Goal: Transaction & Acquisition: Purchase product/service

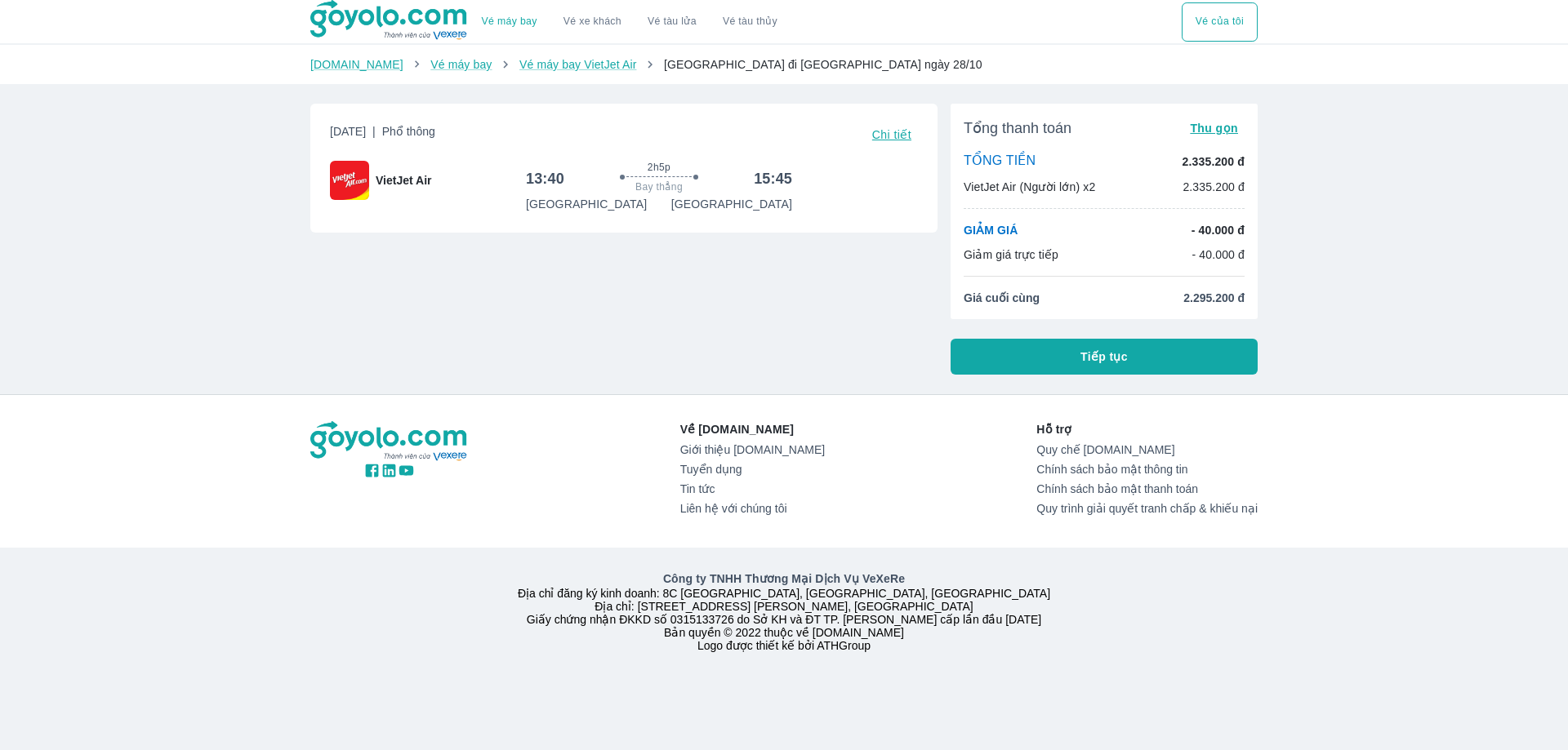
click at [1097, 353] on span "Tiếp tục" at bounding box center [1104, 357] width 47 height 16
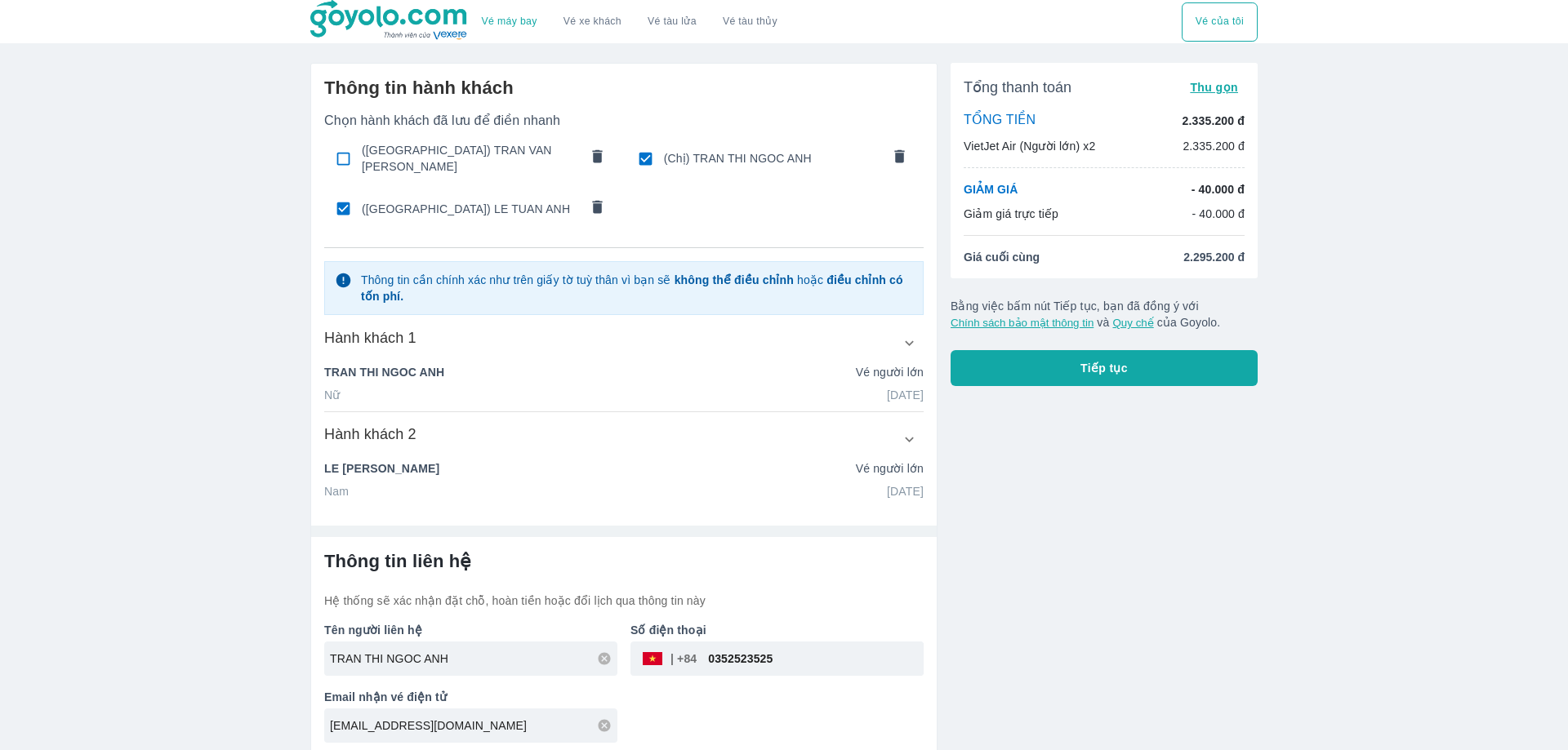
click at [1076, 369] on button "Tiếp tục" at bounding box center [1104, 367] width 307 height 36
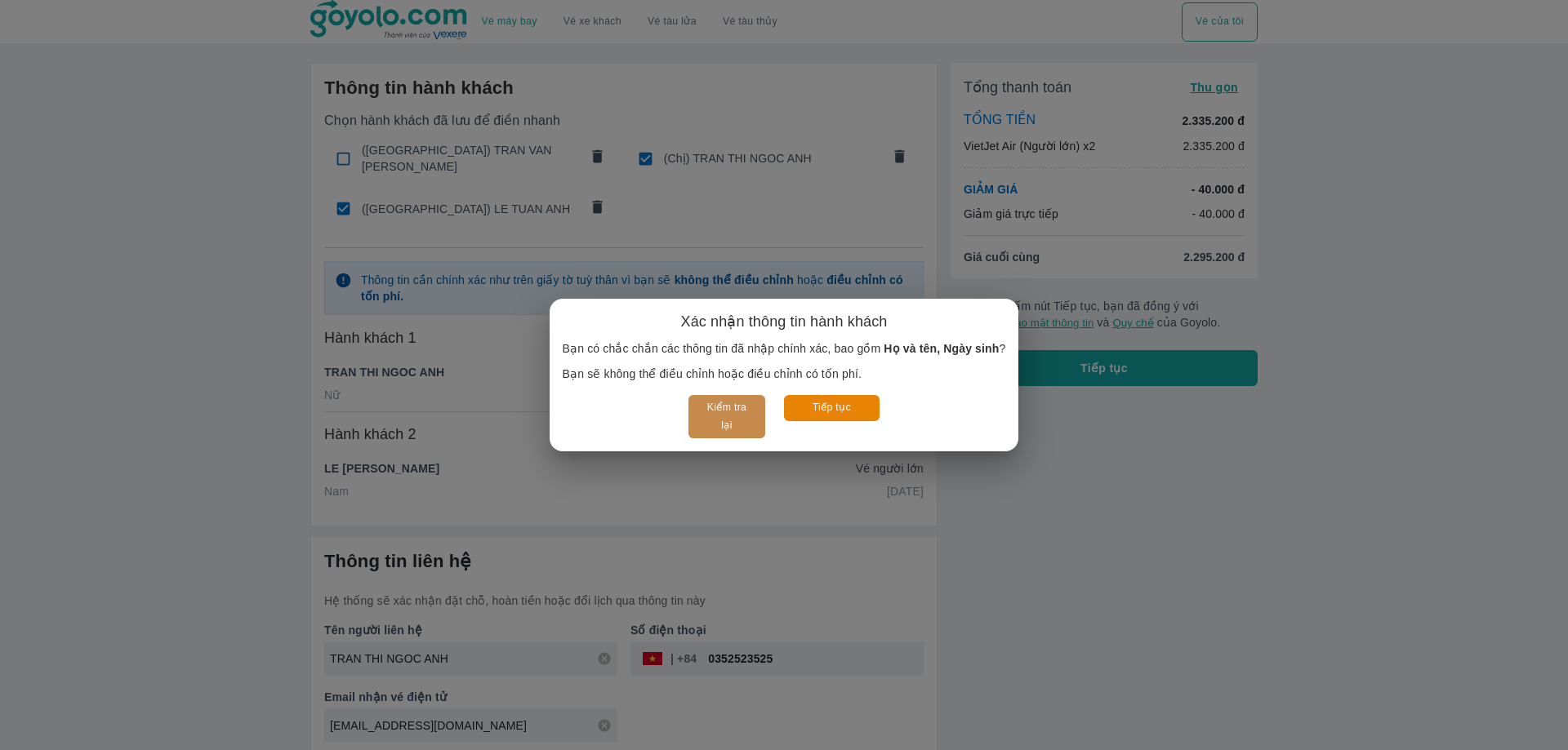
click at [730, 416] on button "Kiểm tra lại" at bounding box center [726, 416] width 76 height 43
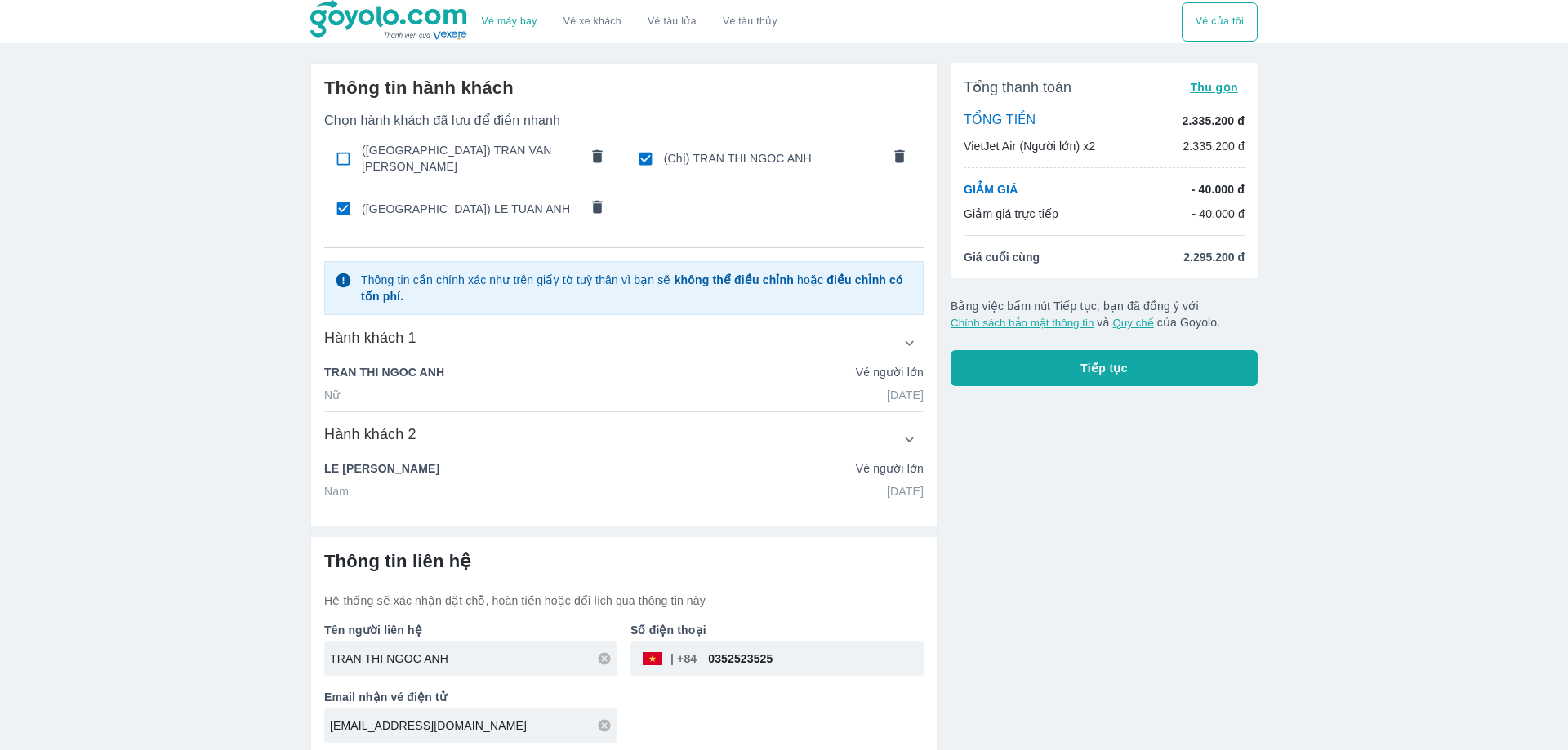
click at [908, 335] on icon "button" at bounding box center [909, 343] width 17 height 17
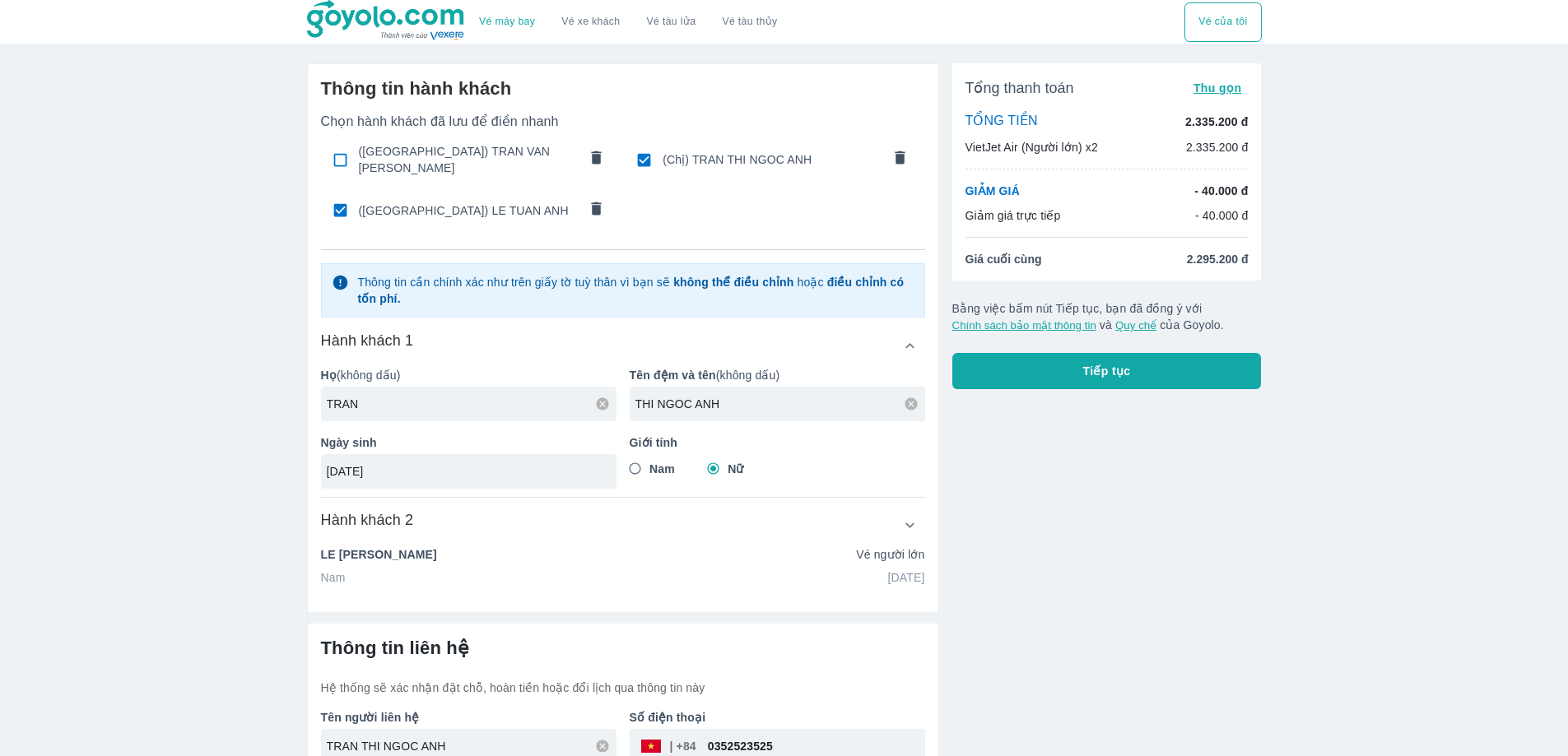
click at [915, 517] on icon "button" at bounding box center [910, 525] width 17 height 17
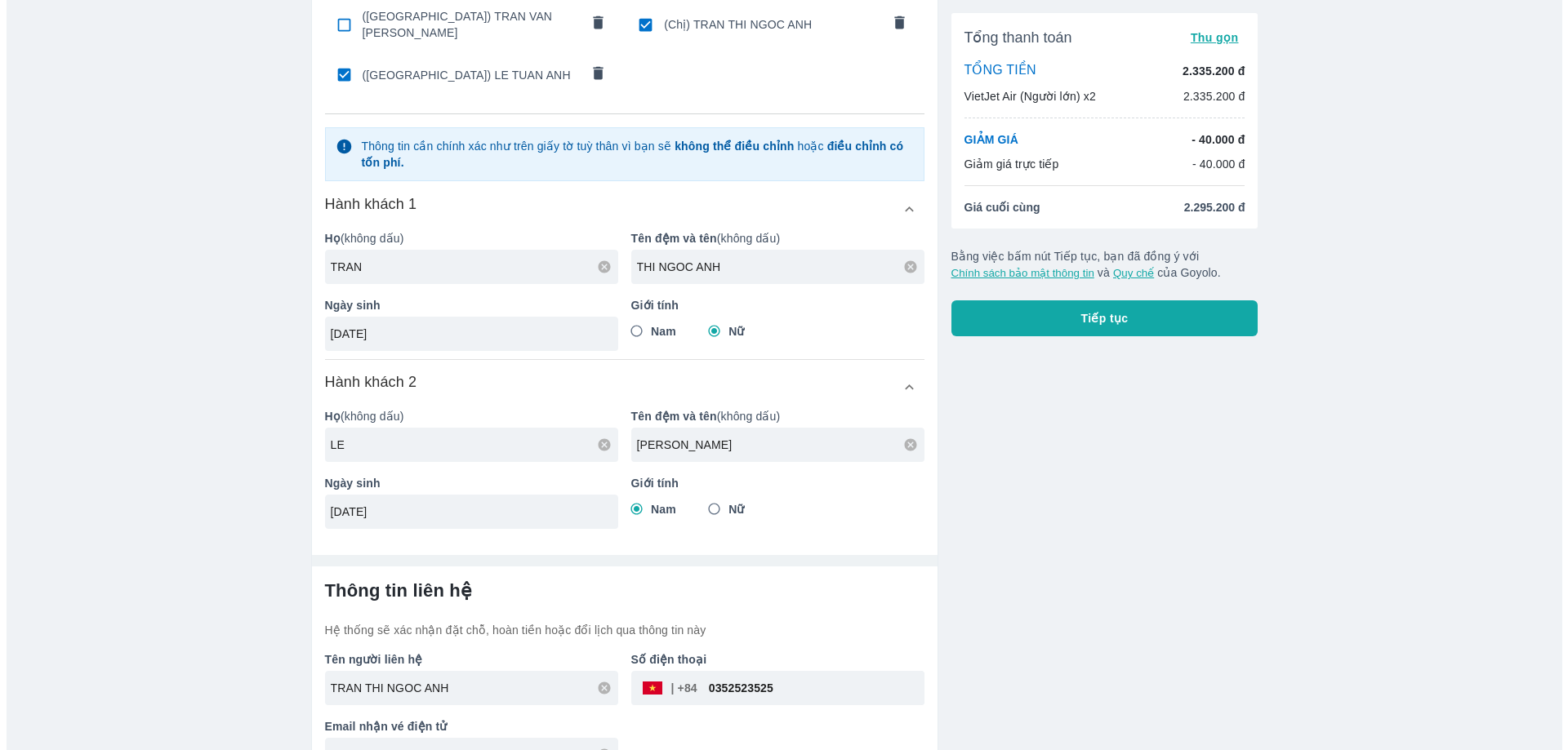
scroll to position [163, 0]
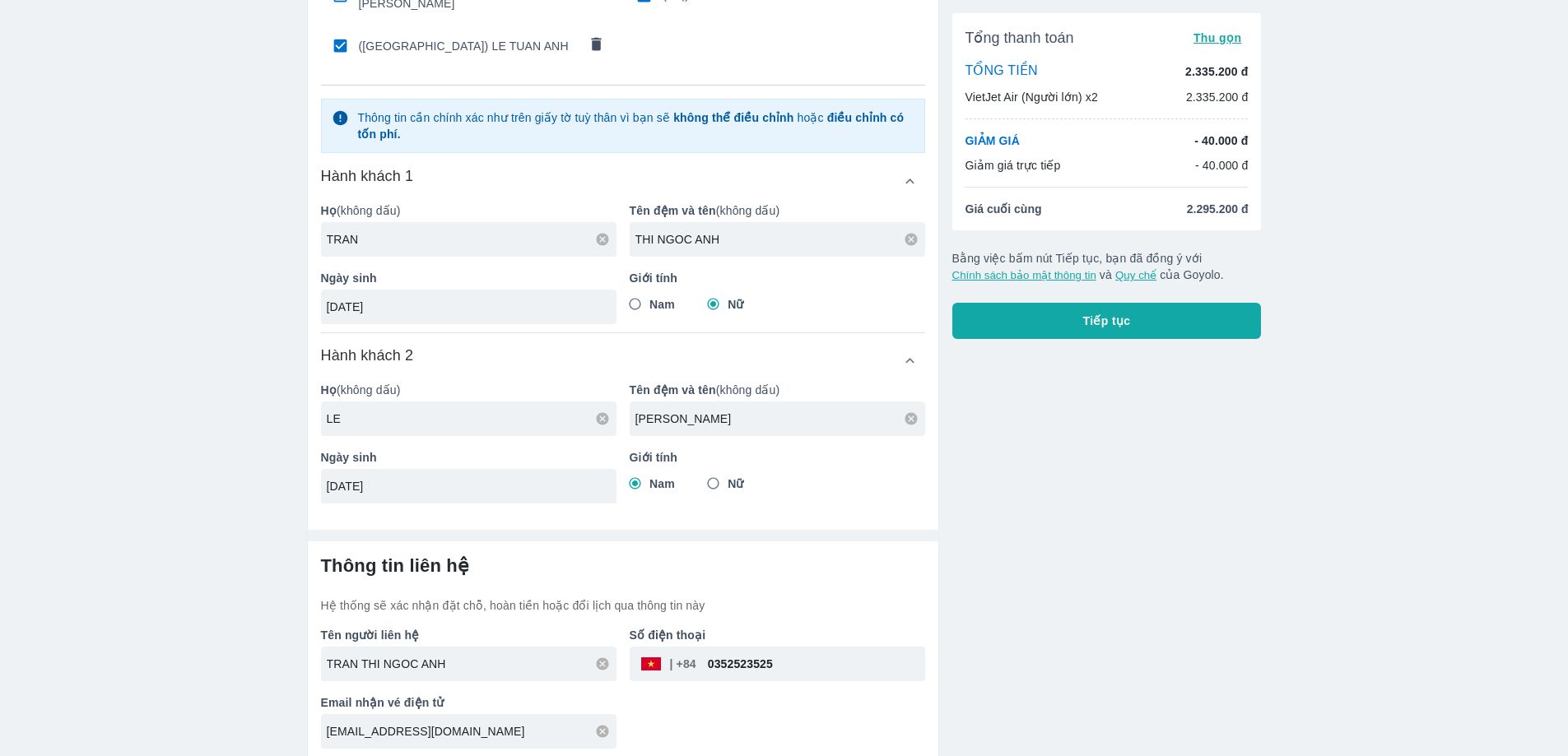
click at [1051, 320] on button "Tiếp tục" at bounding box center [1107, 321] width 309 height 36
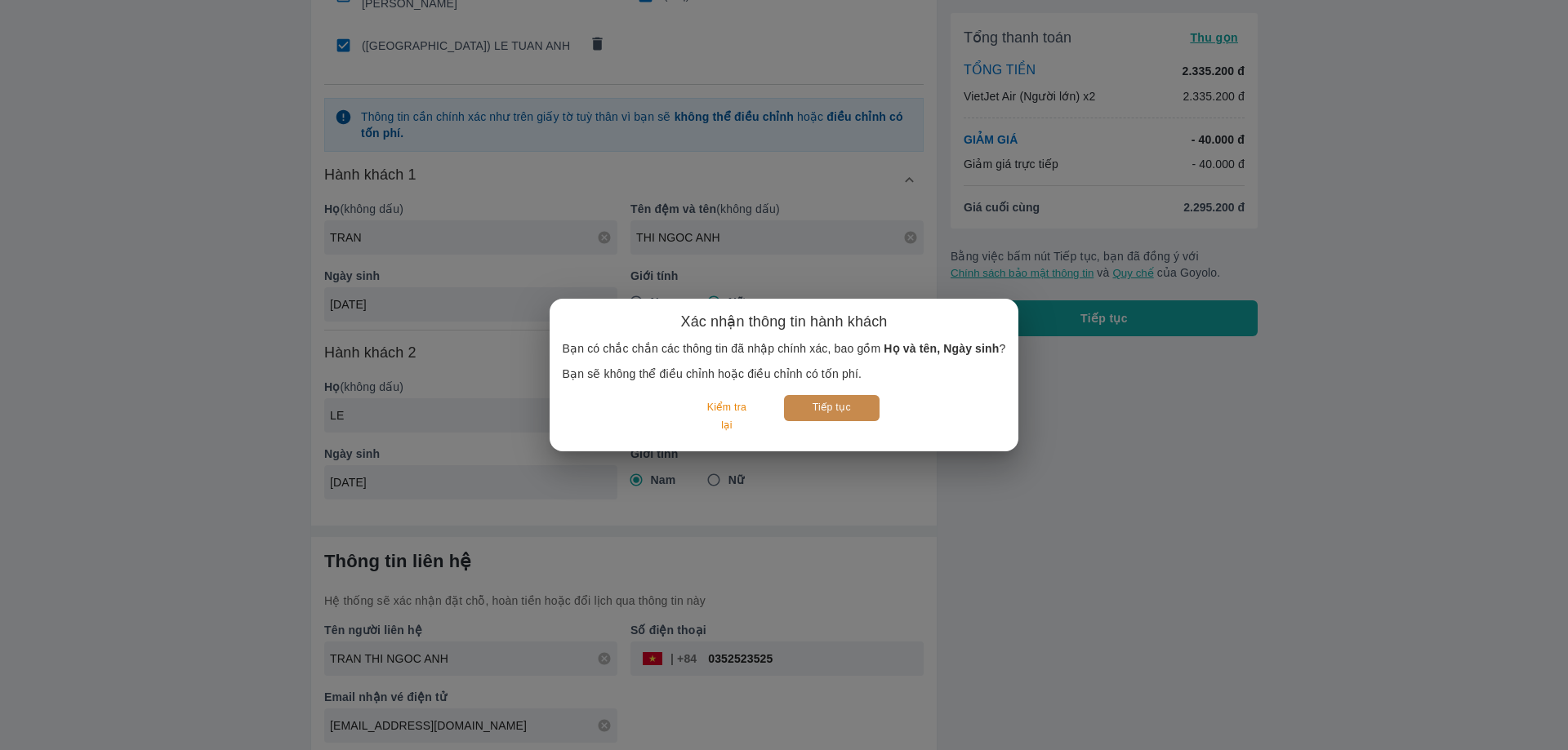
click at [839, 409] on button "Tiếp tục" at bounding box center [831, 408] width 95 height 25
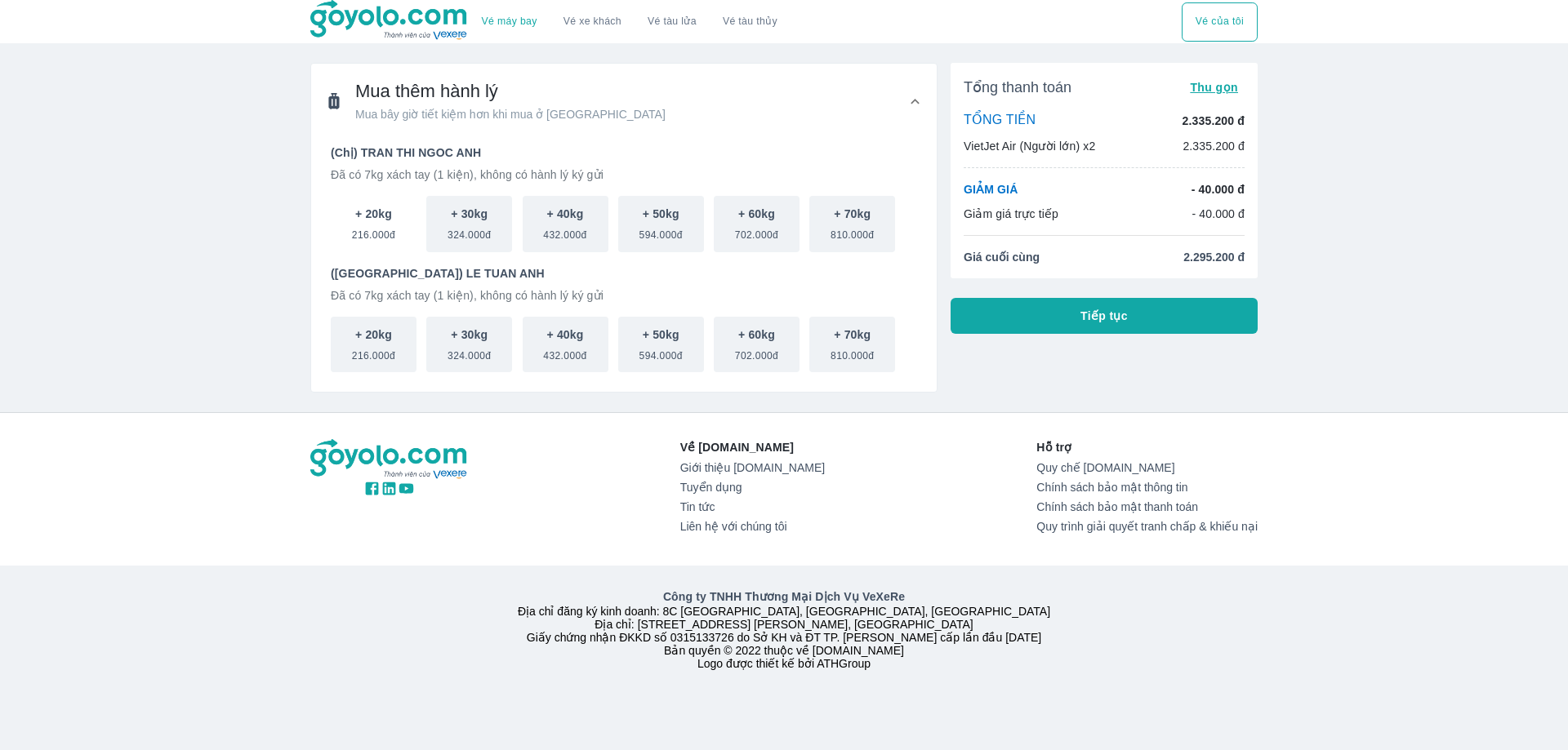
click at [398, 228] on button "+ 20kg 216.000đ" at bounding box center [373, 224] width 86 height 57
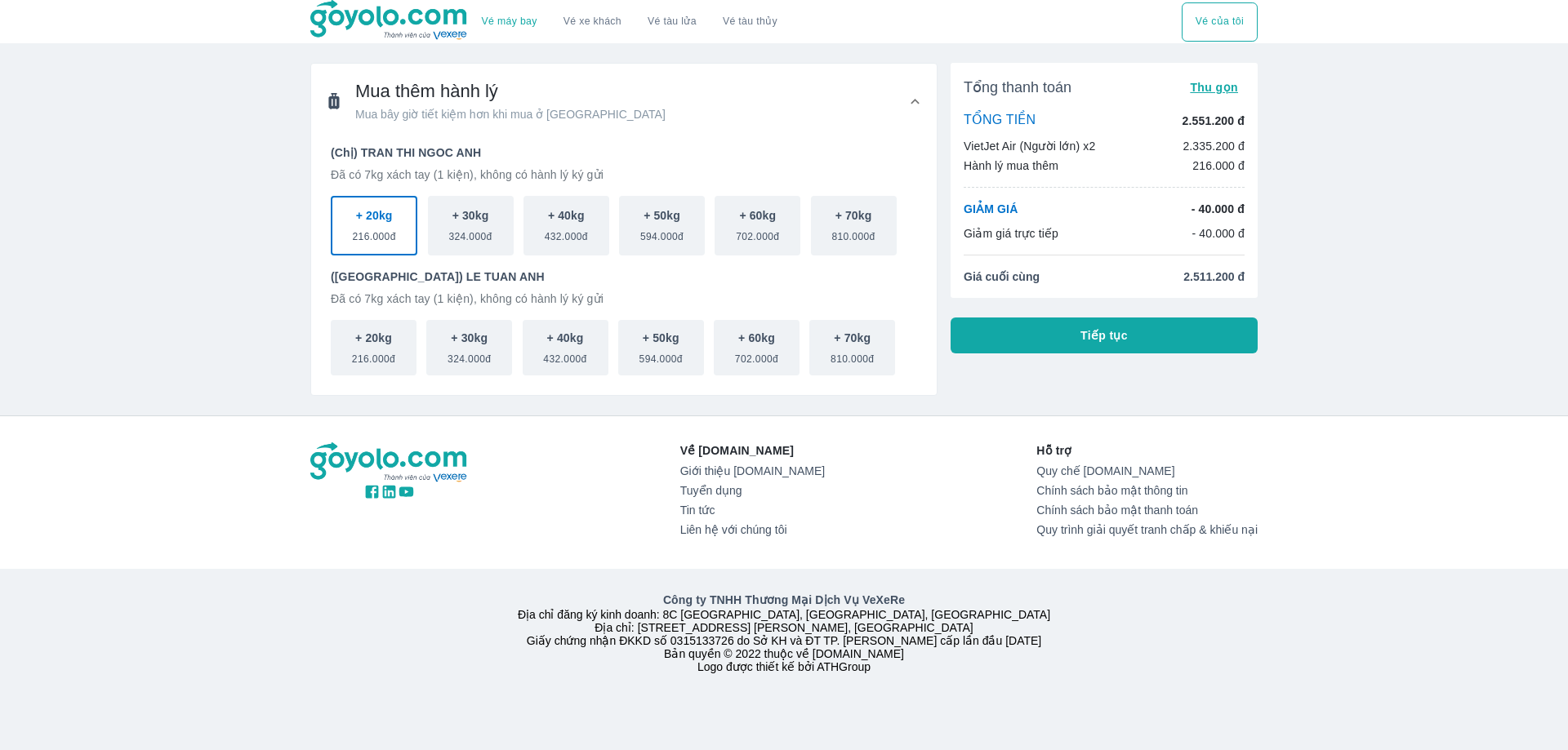
click at [1094, 334] on span "Tiếp tục" at bounding box center [1104, 336] width 47 height 16
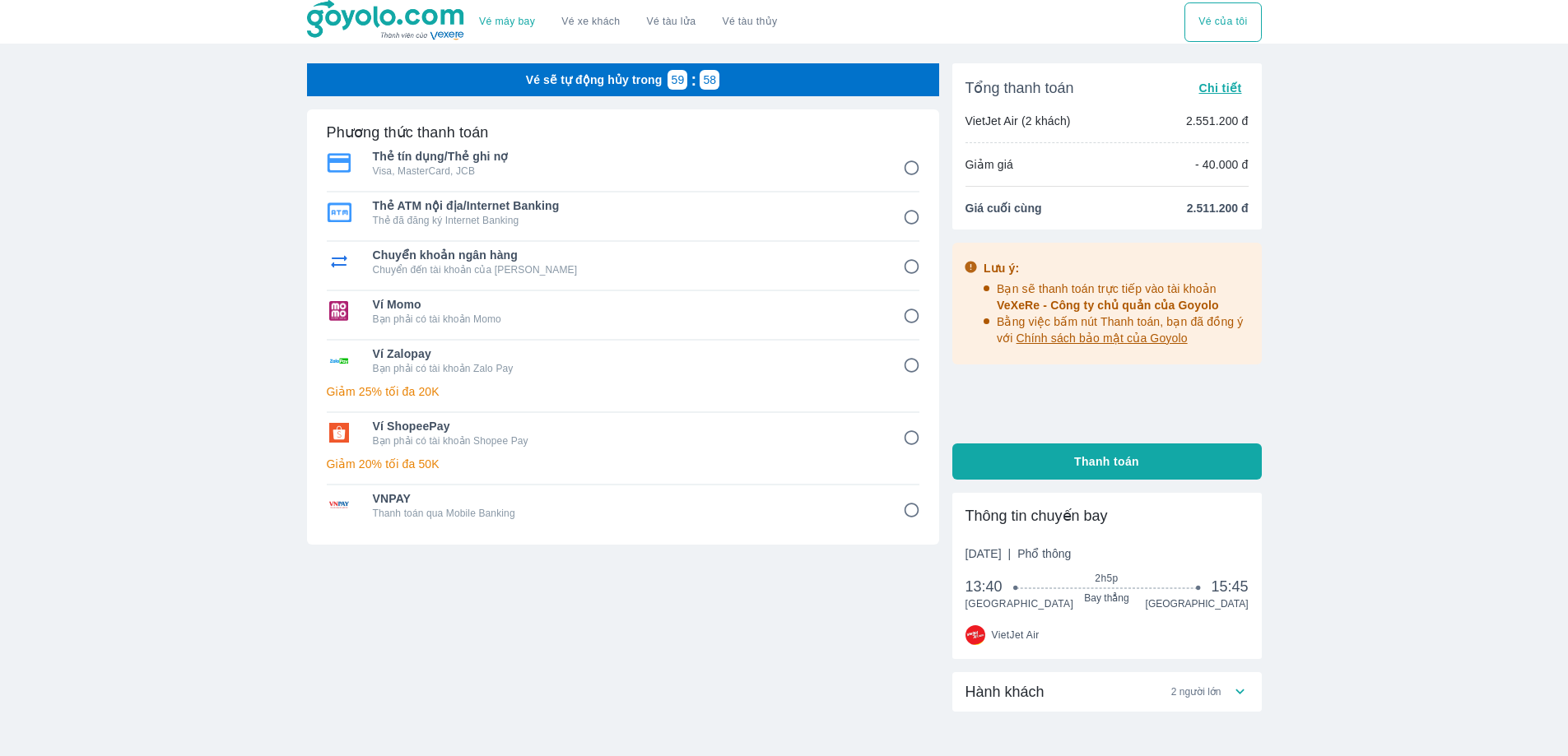
click at [908, 361] on input "5" at bounding box center [911, 365] width 32 height 32
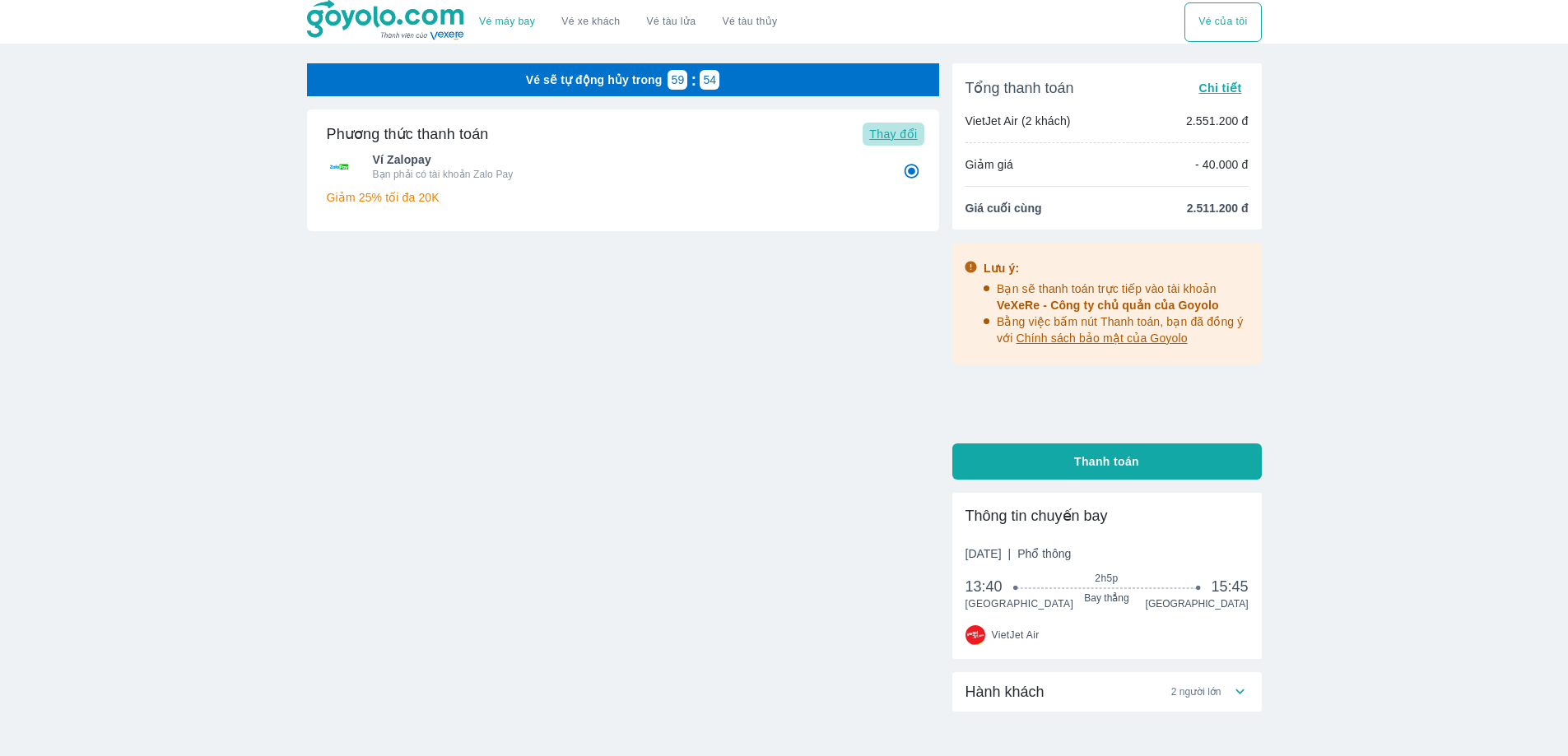
click at [890, 131] on span "Thay đổi" at bounding box center [893, 135] width 47 height 14
radio input "true"
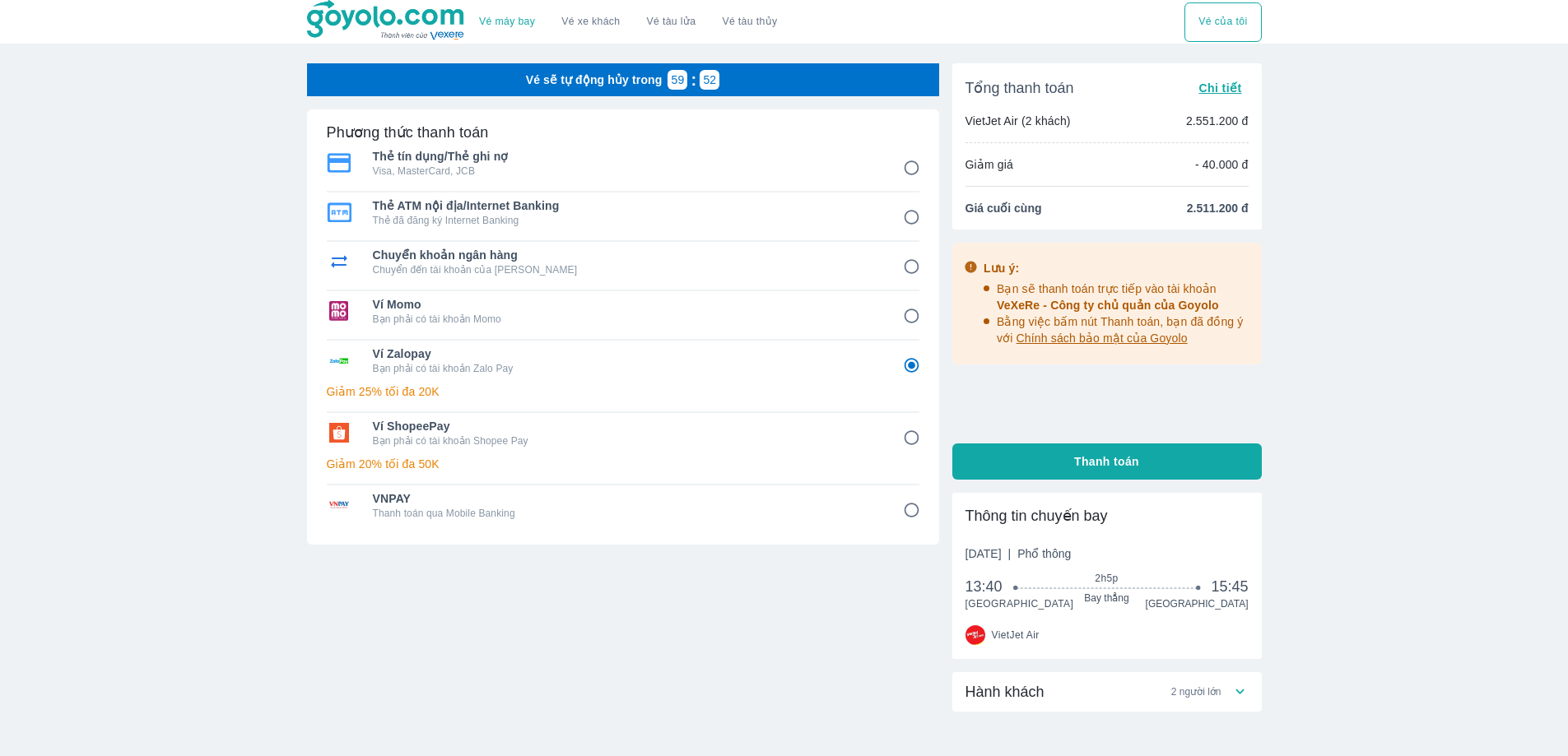
click at [912, 266] on input "3" at bounding box center [911, 267] width 32 height 32
radio input "false"
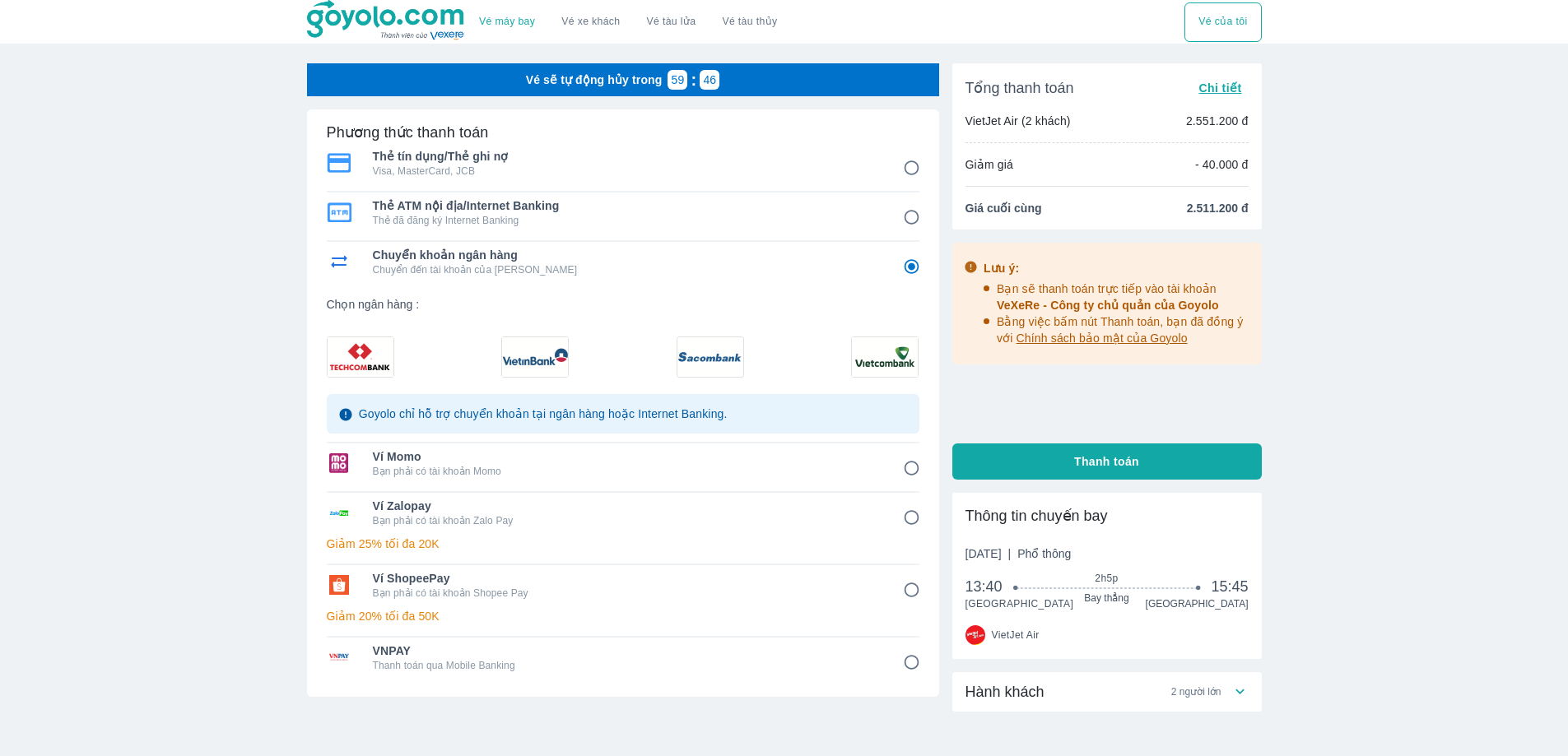
click at [915, 523] on input "5" at bounding box center [911, 518] width 32 height 32
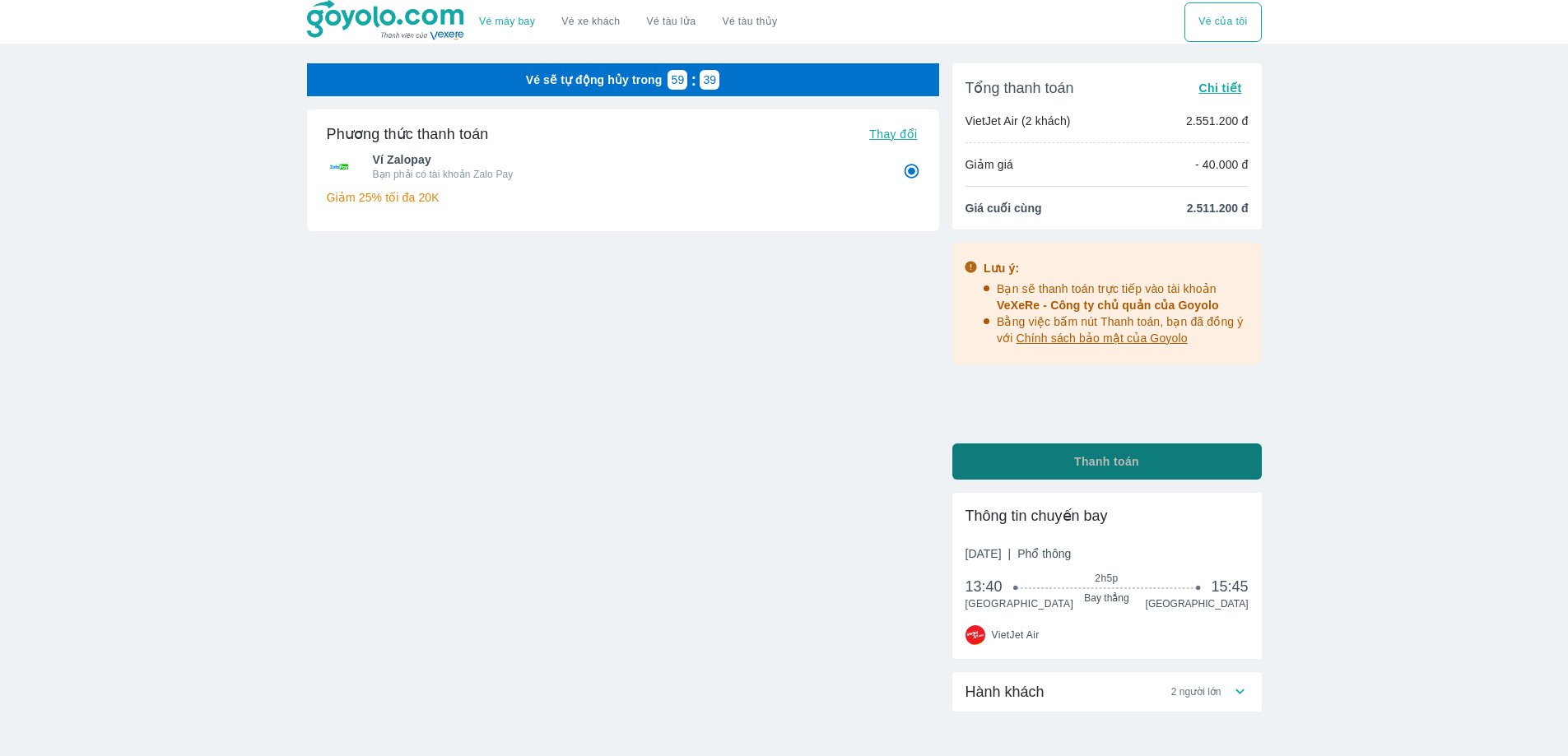
click at [1058, 457] on button "Thanh toán" at bounding box center [1107, 461] width 309 height 36
radio input "true"
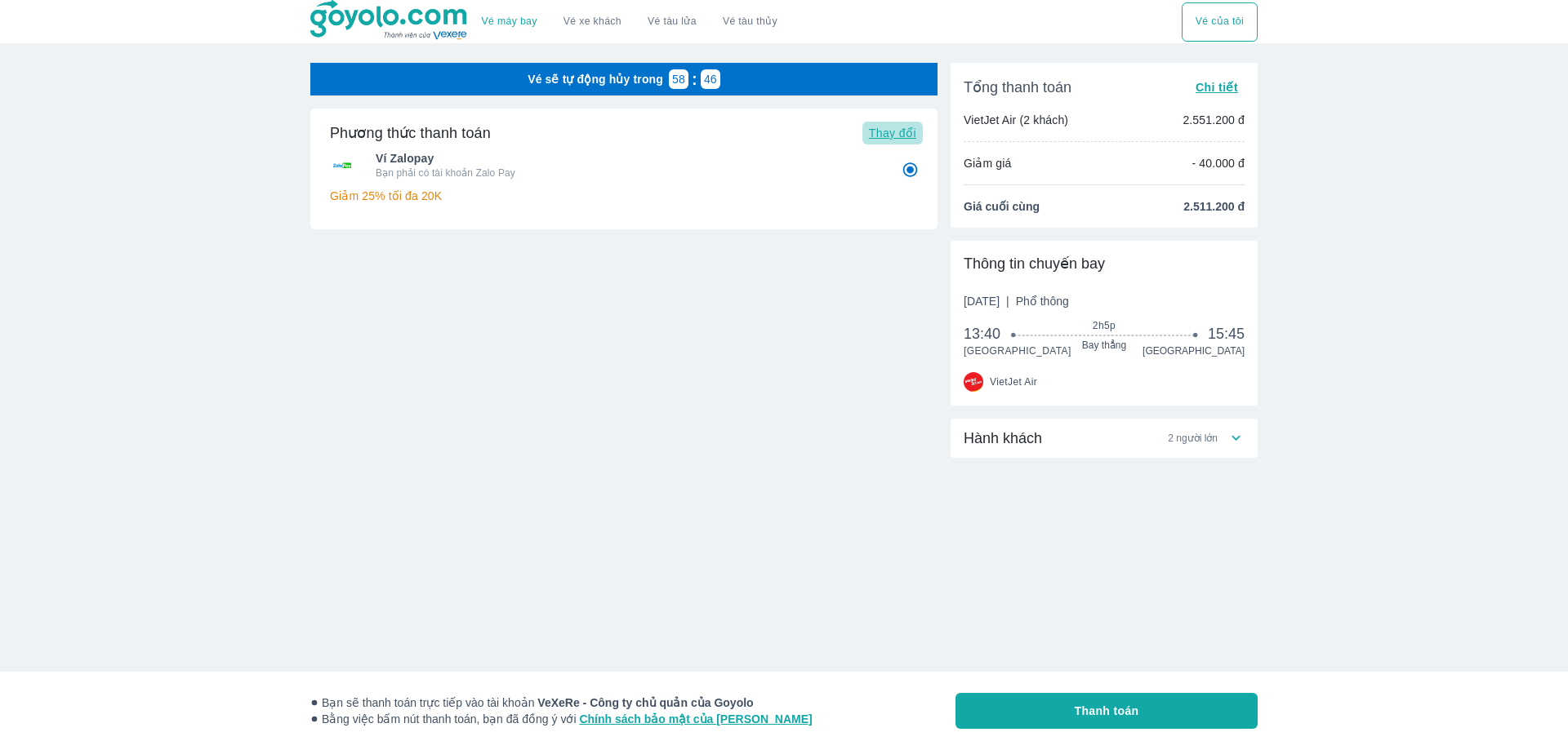
click at [896, 131] on span "Thay đổi" at bounding box center [892, 134] width 47 height 13
radio input "false"
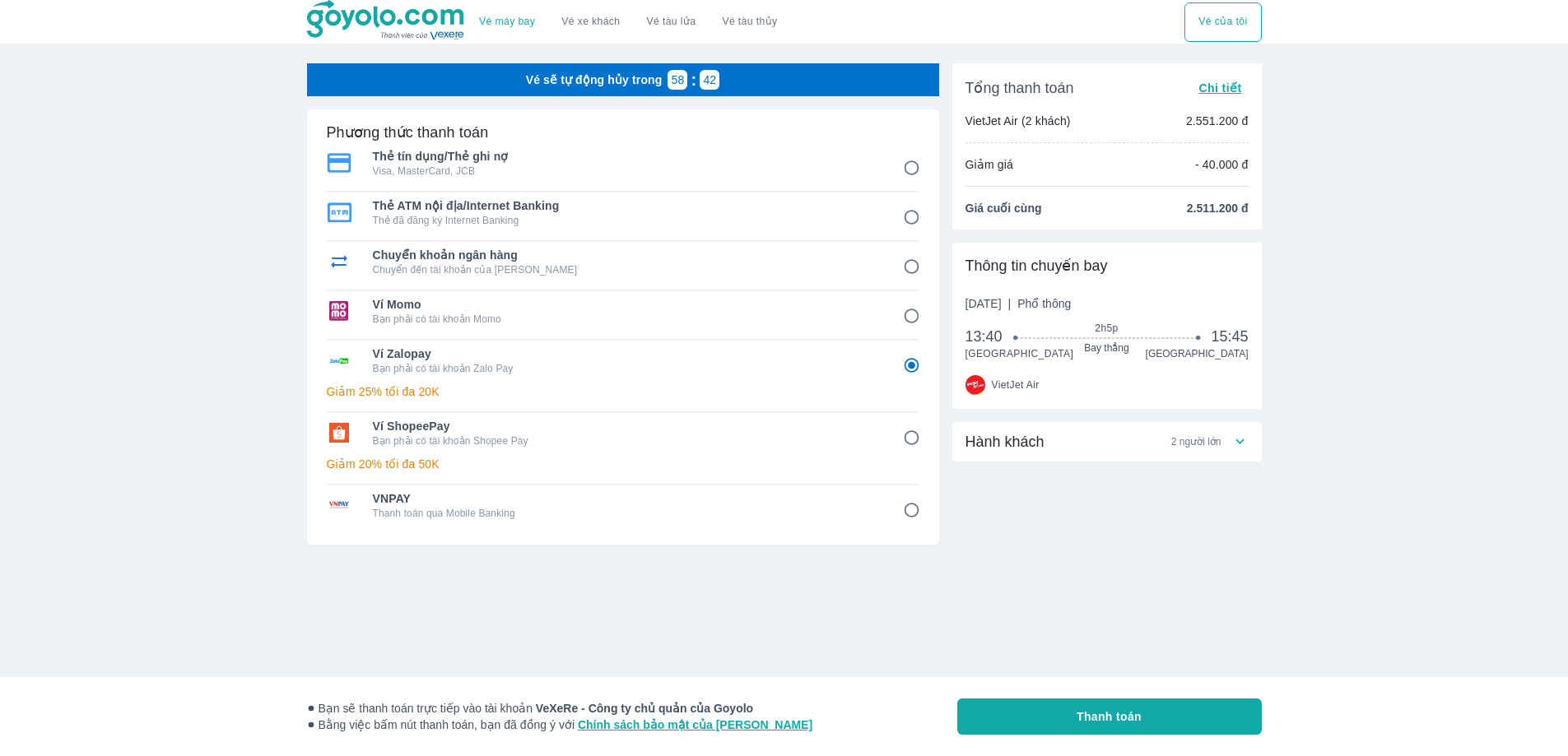
click at [914, 271] on input "3" at bounding box center [911, 267] width 32 height 32
radio input "false"
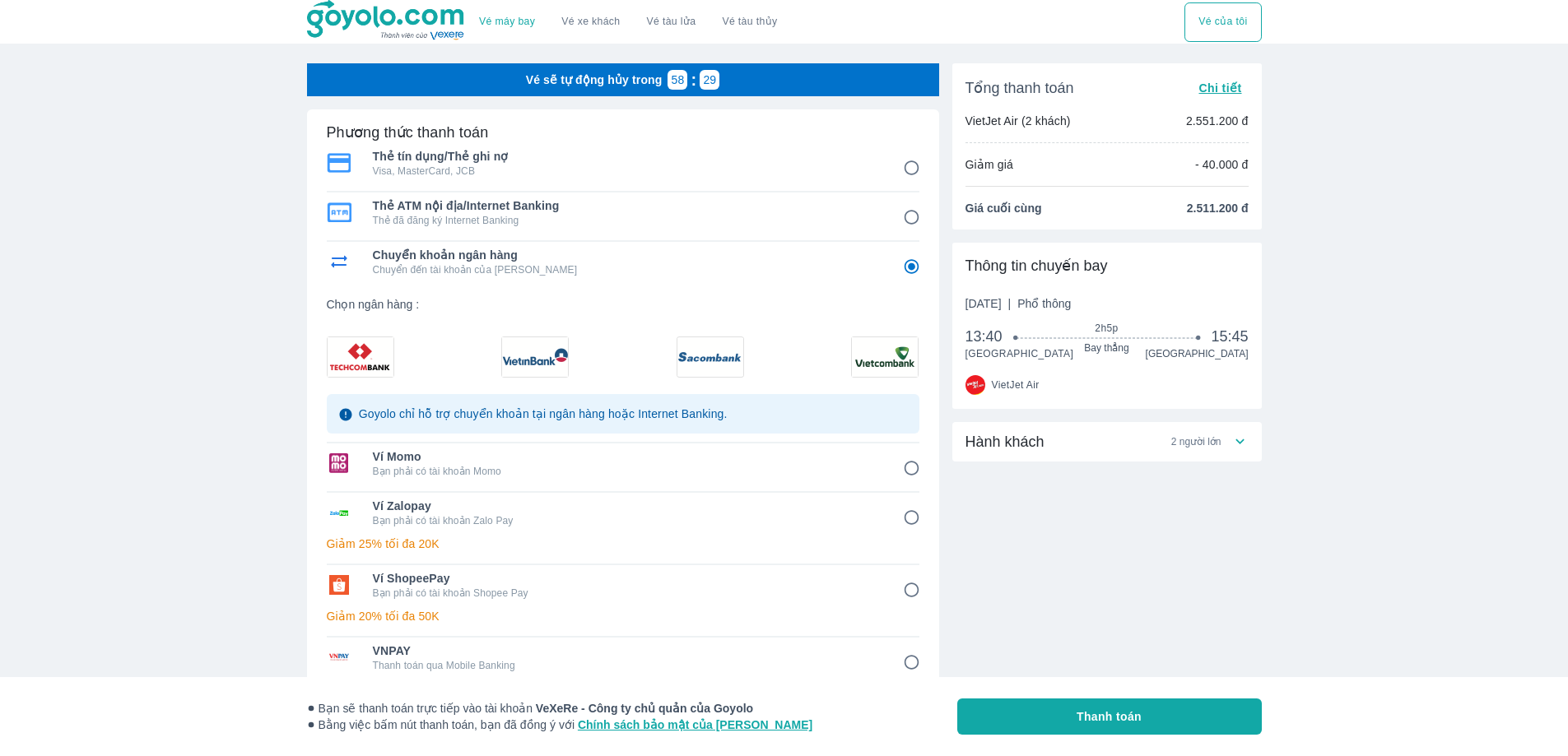
click at [914, 664] on input "8" at bounding box center [911, 663] width 32 height 32
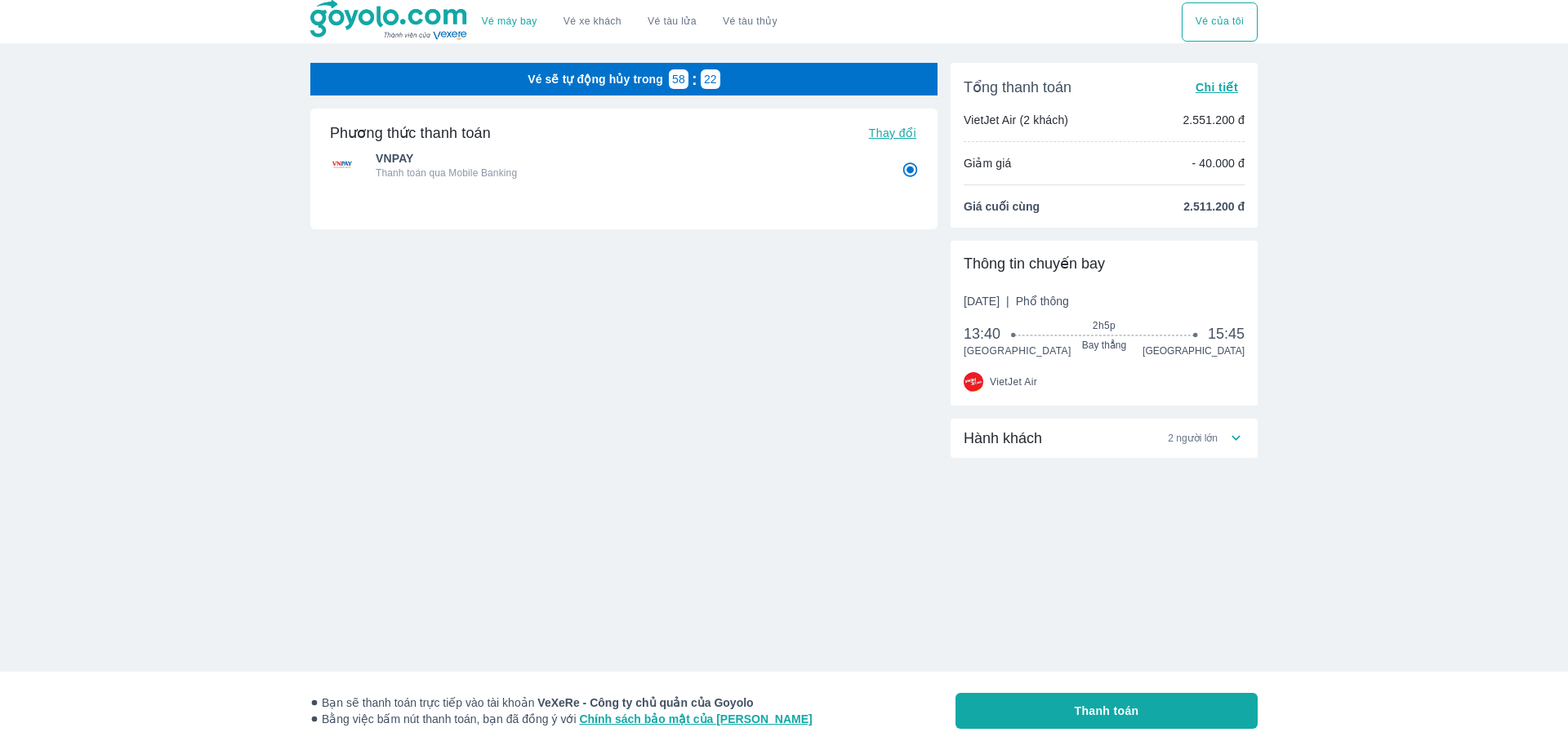
click at [1115, 710] on span "Thanh toán" at bounding box center [1107, 711] width 64 height 16
radio input "true"
click at [893, 131] on span "Thay đổi" at bounding box center [892, 134] width 47 height 13
radio input "false"
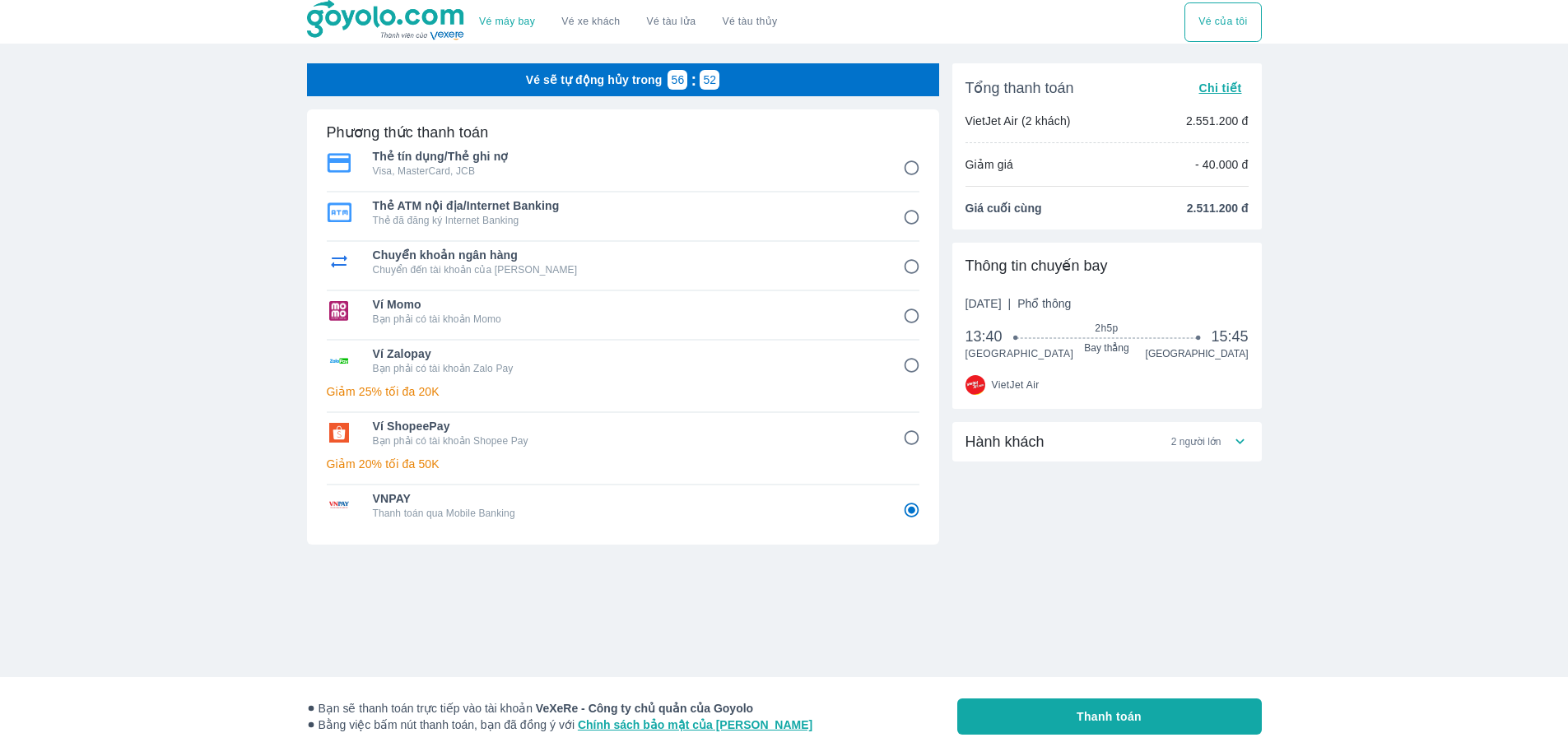
click at [561, 256] on span "Chuyển khoản ngân hàng" at bounding box center [626, 255] width 507 height 16
radio input "true"
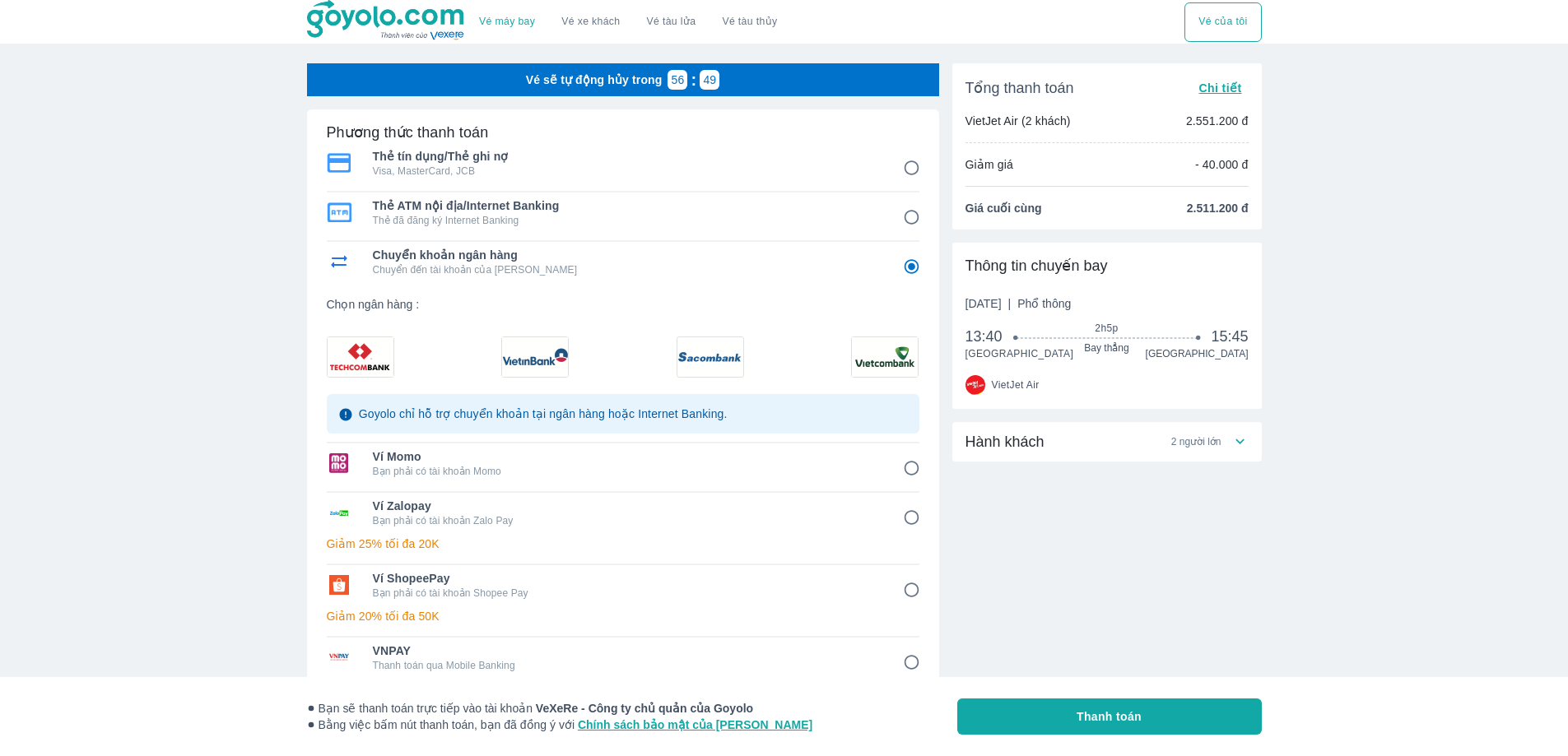
click at [546, 356] on img at bounding box center [535, 357] width 66 height 40
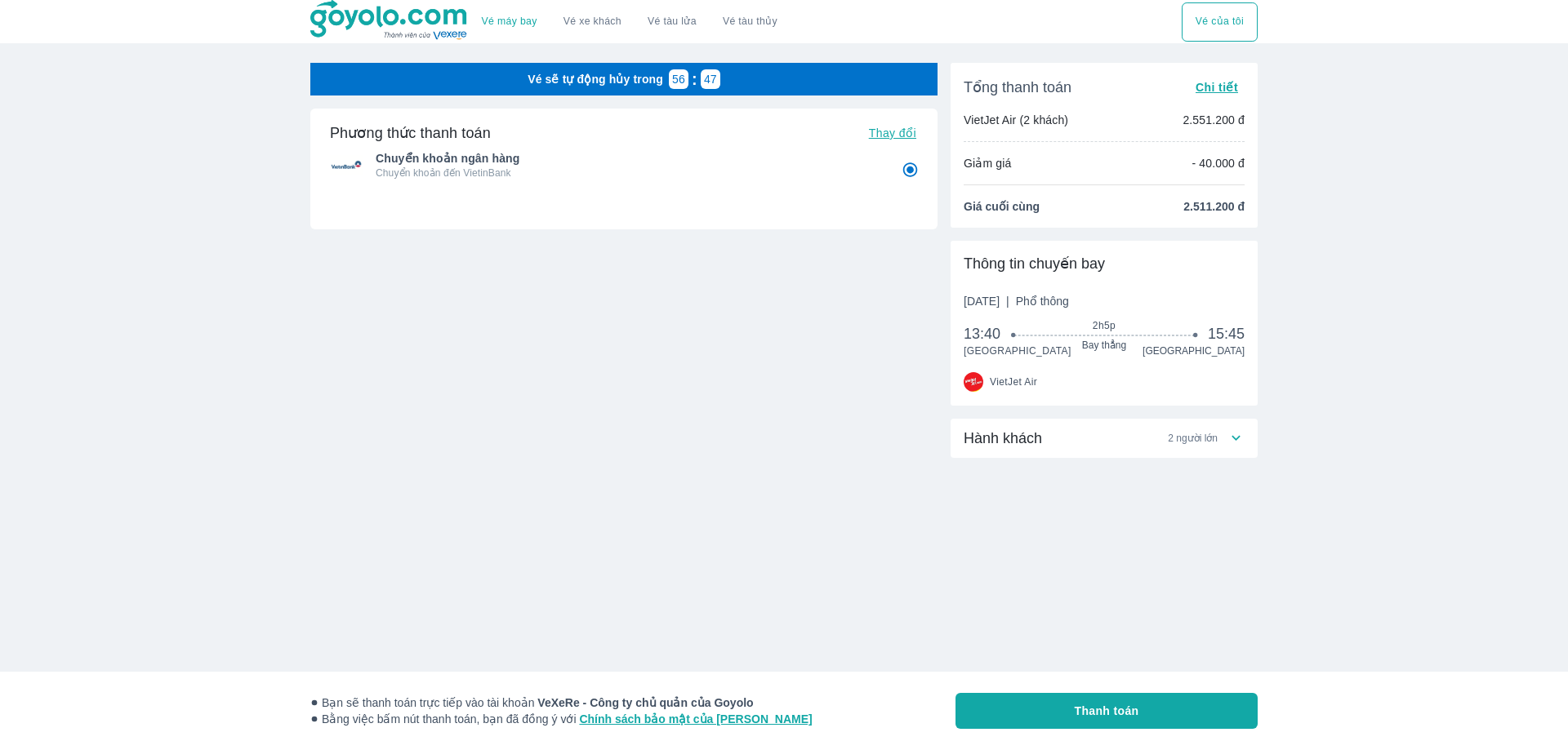
click at [1113, 707] on span "Thanh toán" at bounding box center [1107, 711] width 64 height 16
radio input "false"
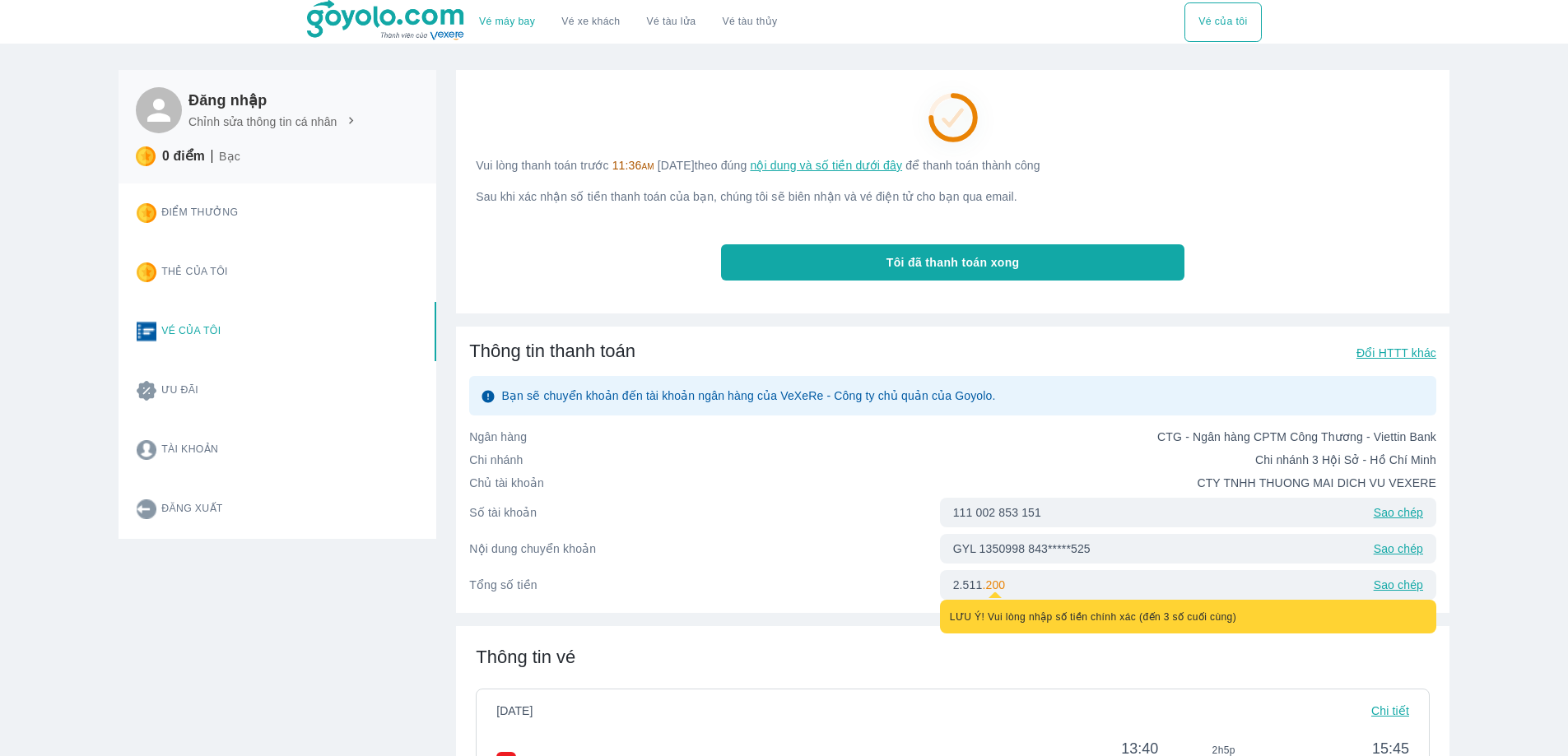
click at [1394, 514] on p "Sao chép" at bounding box center [1397, 513] width 49 height 16
click at [1401, 548] on p "Sao chép" at bounding box center [1397, 549] width 49 height 16
click at [1407, 548] on p "Sao chép" at bounding box center [1397, 549] width 49 height 16
click at [986, 261] on span "Tôi đã thanh toán xong" at bounding box center [954, 262] width 134 height 16
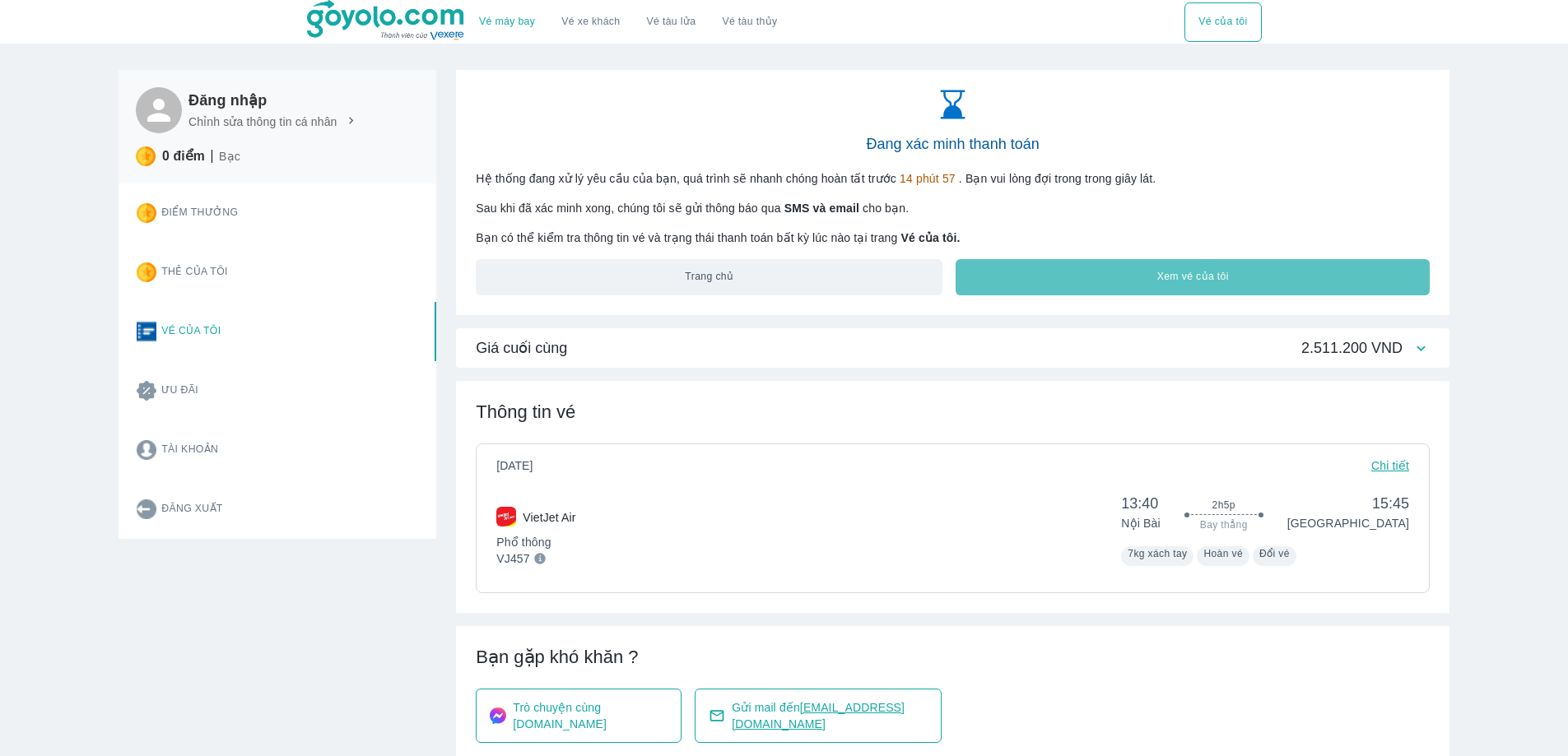
click at [1011, 276] on button "Xem vé của tôi" at bounding box center [1192, 277] width 474 height 36
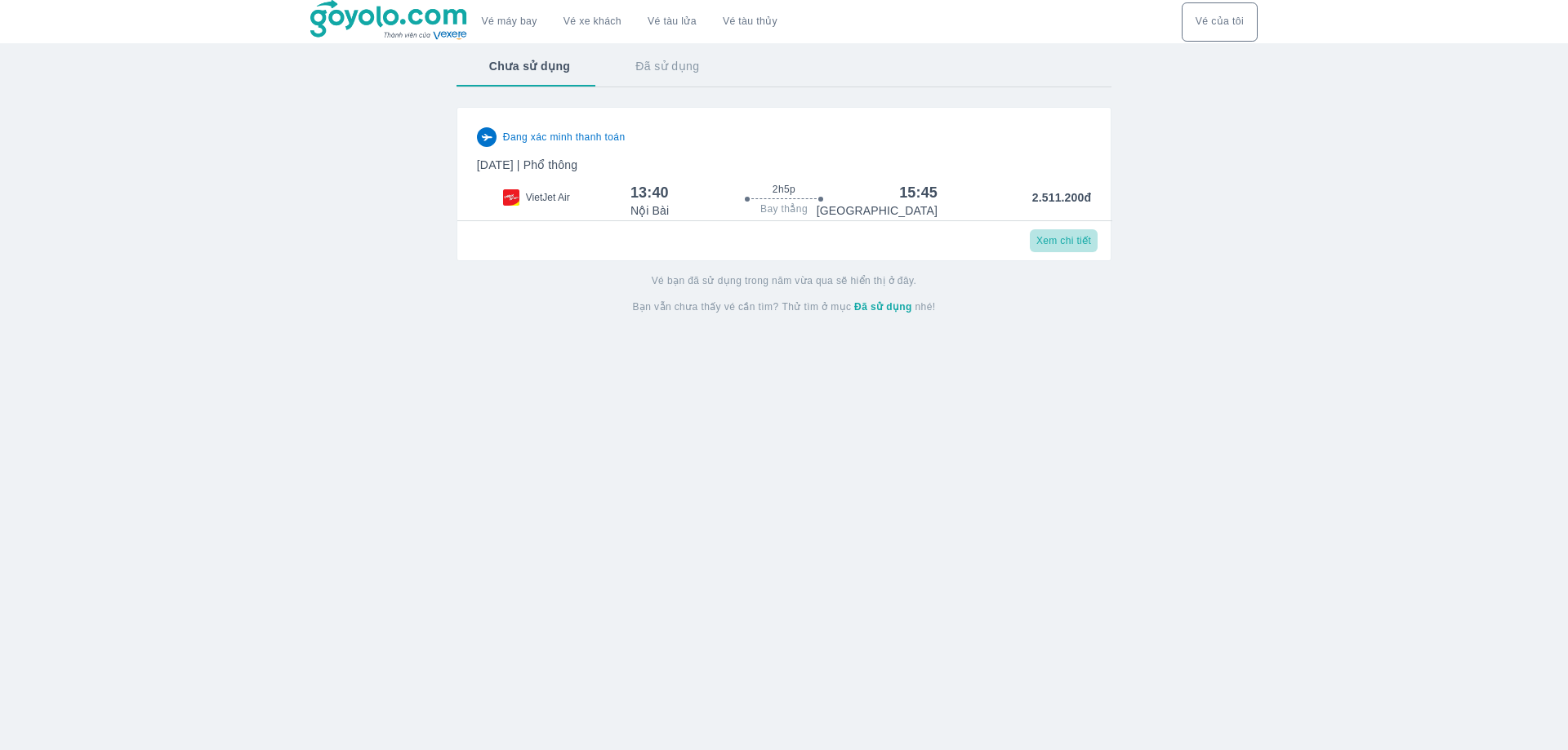
click at [1066, 240] on span "Xem chi tiết" at bounding box center [1063, 241] width 55 height 13
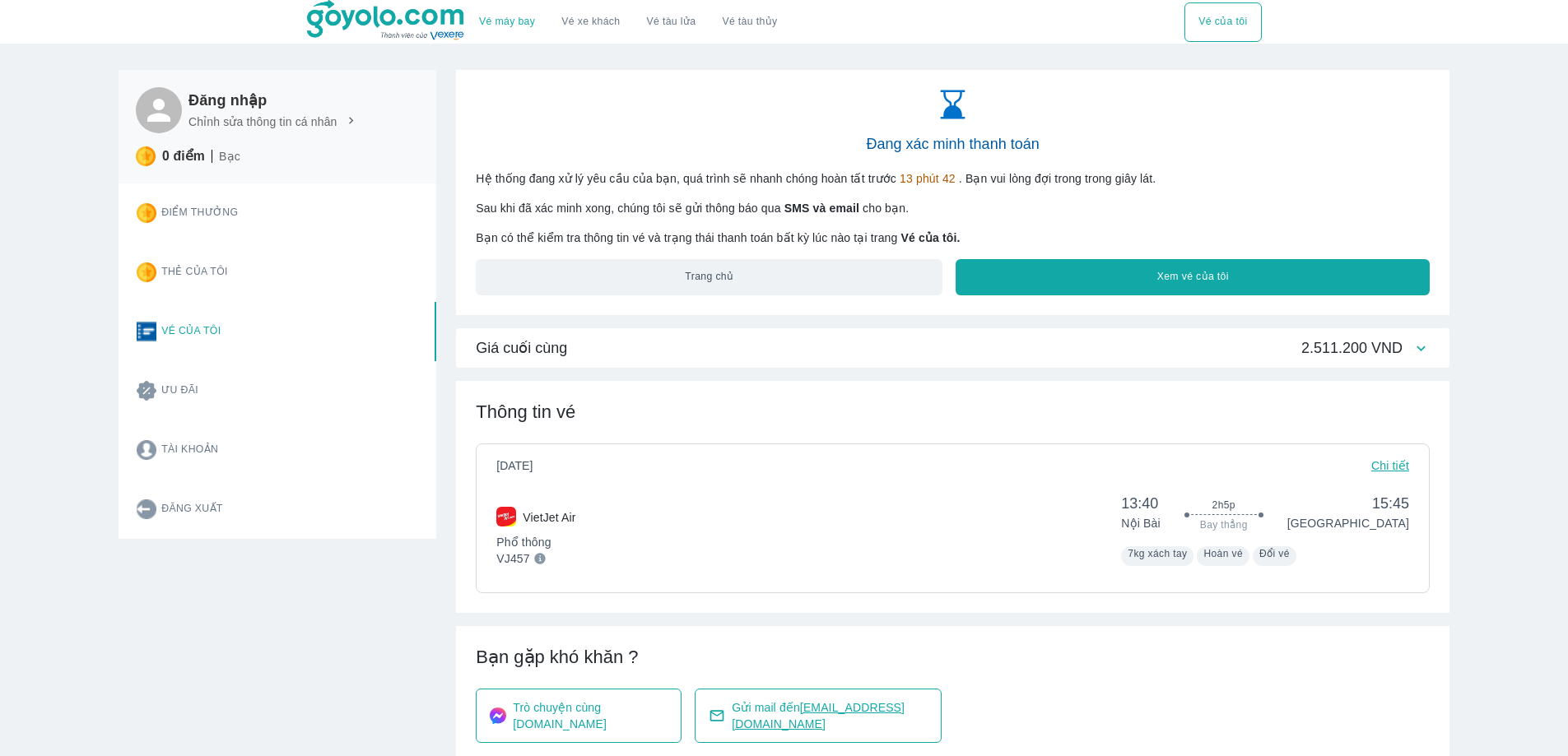
click at [1204, 277] on button "Xem vé của tôi" at bounding box center [1192, 277] width 474 height 36
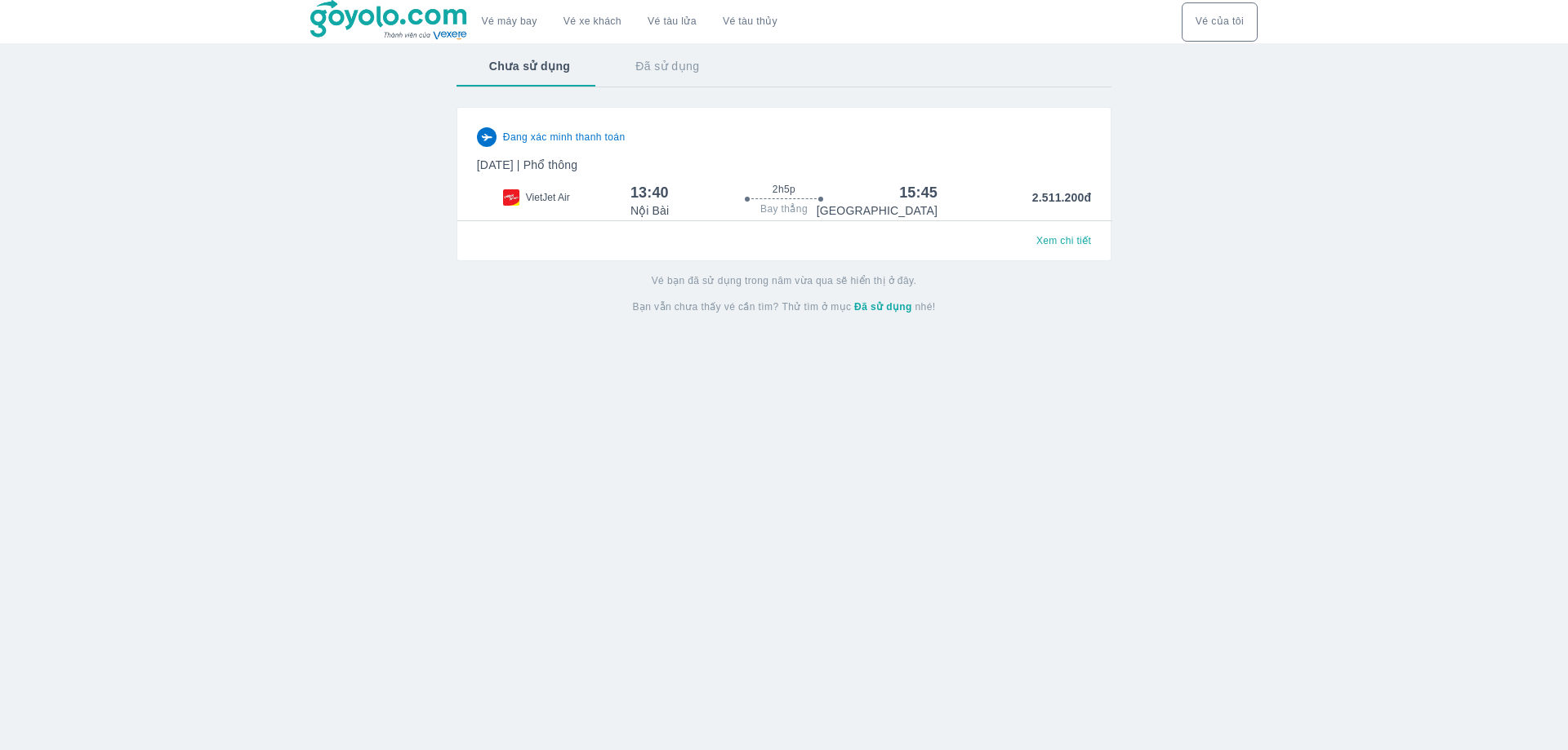
click at [63, 209] on div "Vé máy bay Vé xe khách Vé tàu lửa Vé tàu thủy Vé của tôi Chưa sử dụng Đã sử dụn…" at bounding box center [784, 375] width 1568 height 750
click at [1059, 238] on span "Xem chi tiết" at bounding box center [1063, 241] width 55 height 13
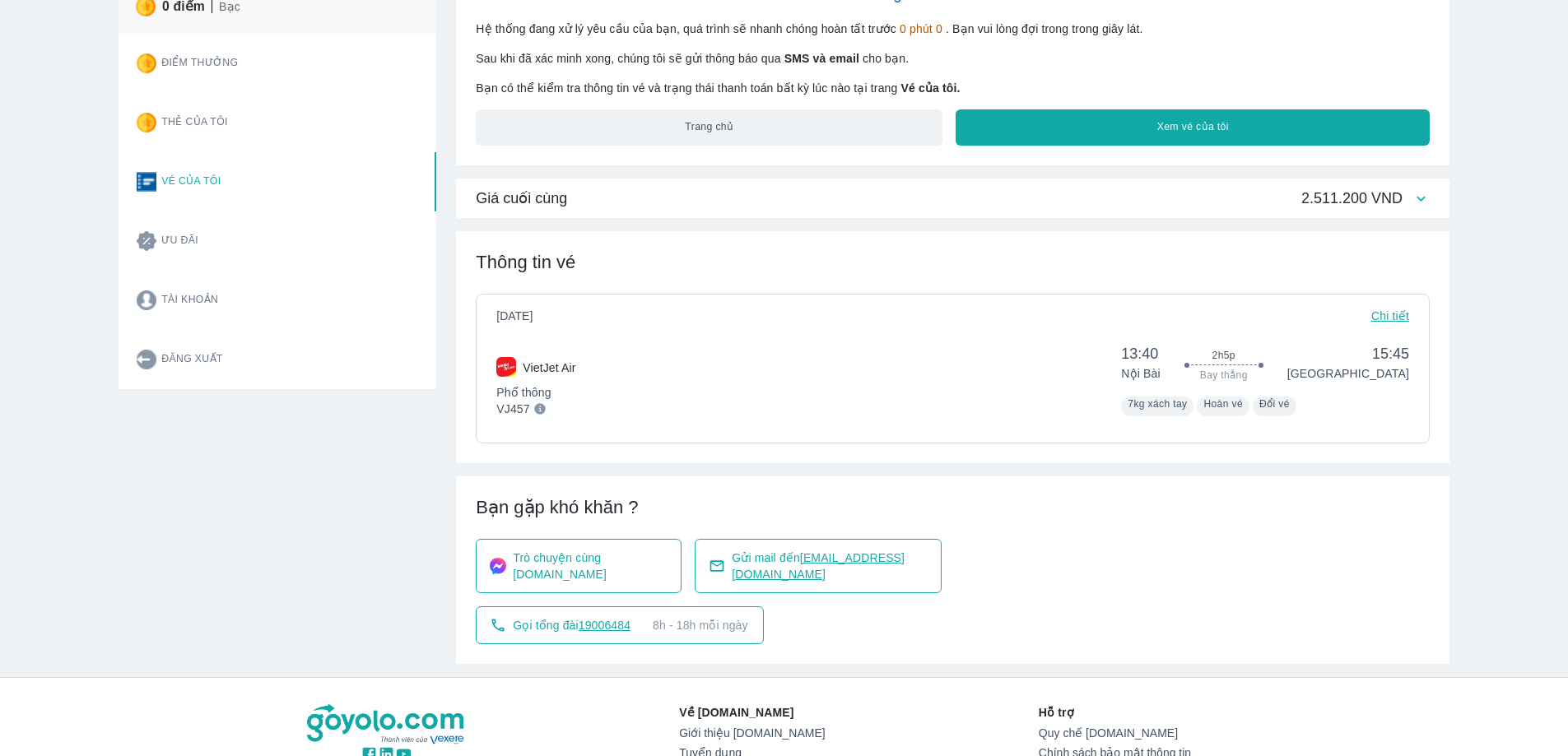
scroll to position [394, 0]
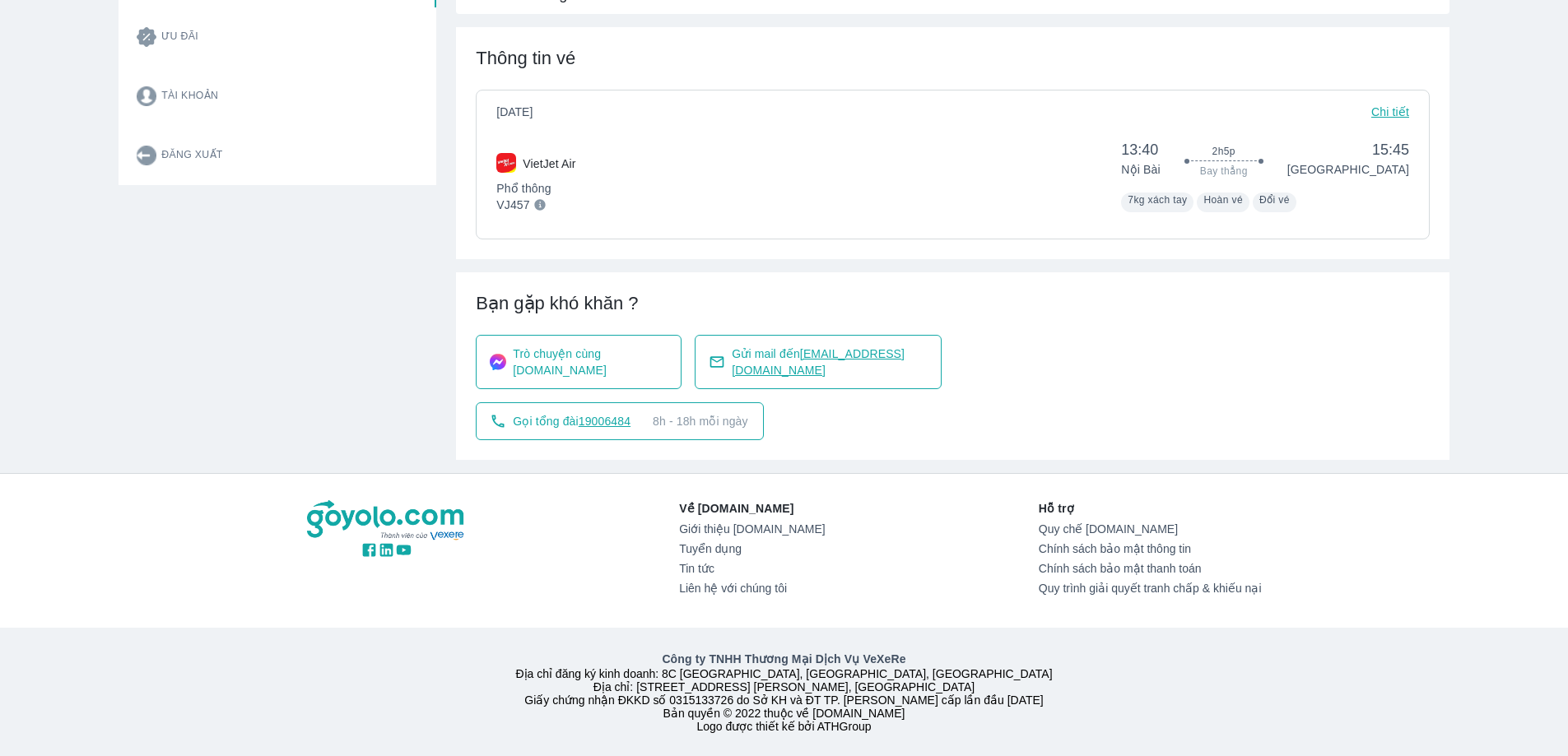
click at [876, 347] on span "lienhe.mb@vexere.com" at bounding box center [818, 362] width 172 height 30
click at [551, 346] on span "Trò chuyện cùng Goyolo.com" at bounding box center [590, 362] width 155 height 33
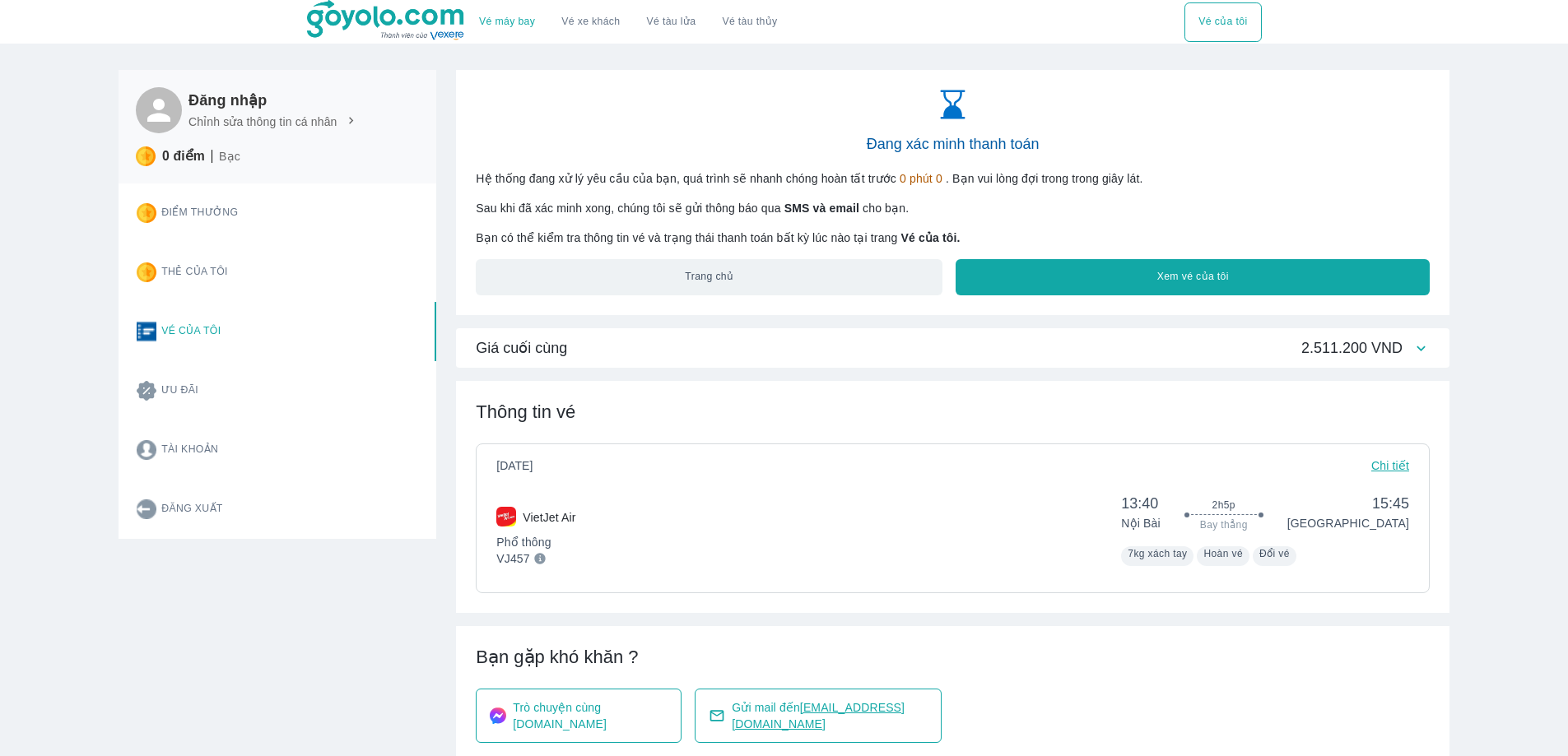
scroll to position [394, 0]
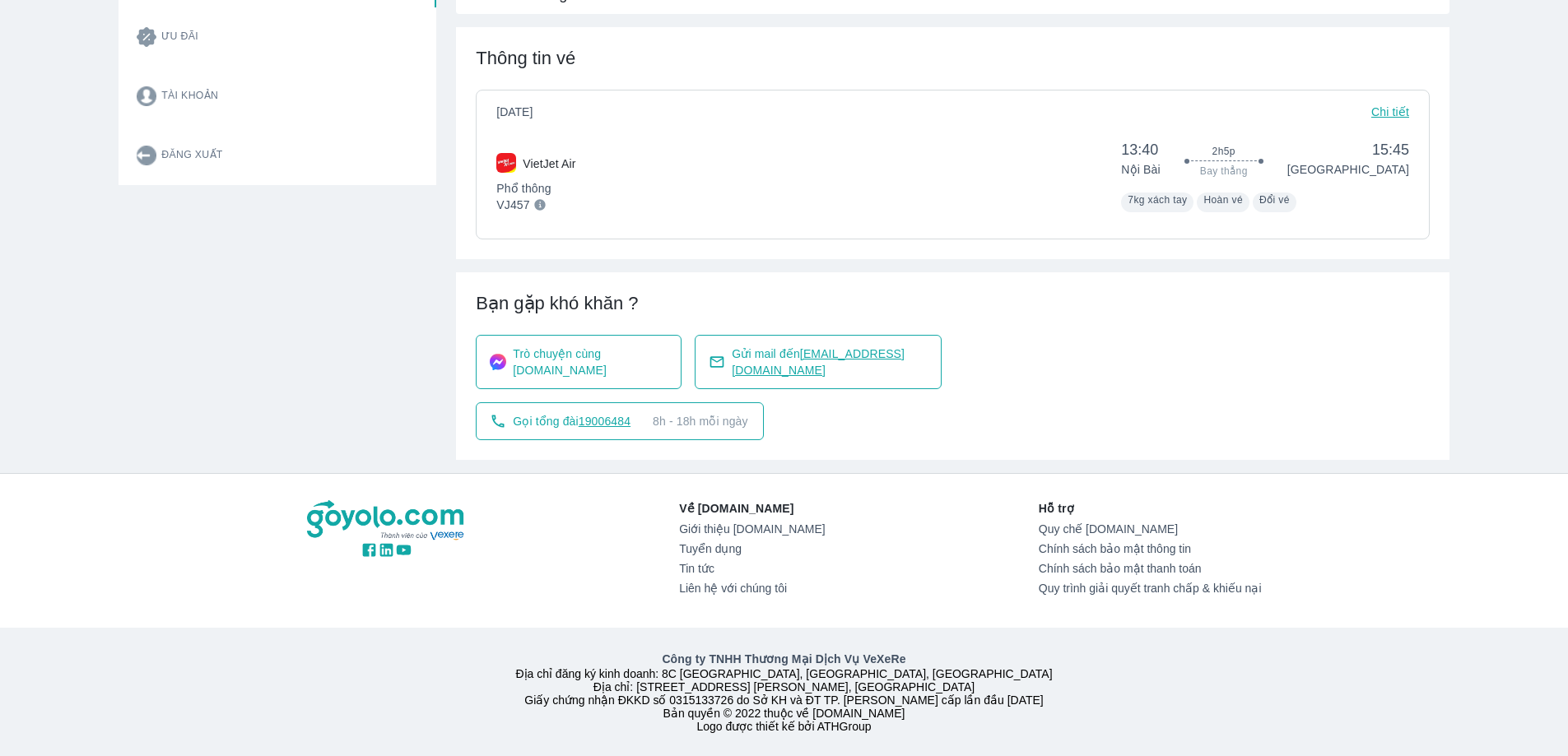
click at [854, 347] on span "lienhe.mb@vexere.com" at bounding box center [818, 362] width 172 height 30
drag, startPoint x: 931, startPoint y: 310, endPoint x: 801, endPoint y: 315, distance: 130.1
click at [801, 335] on div "Gửi mail đến lienhe.mb@vexere.com" at bounding box center [818, 362] width 247 height 54
click at [1067, 284] on div "Bạn gặp khó khăn ? Trò chuyện cùng Goyolo.com Gửi mail đến lienhe.mb@vexere.com…" at bounding box center [953, 366] width 993 height 188
drag, startPoint x: 865, startPoint y: 320, endPoint x: 931, endPoint y: 316, distance: 66.1
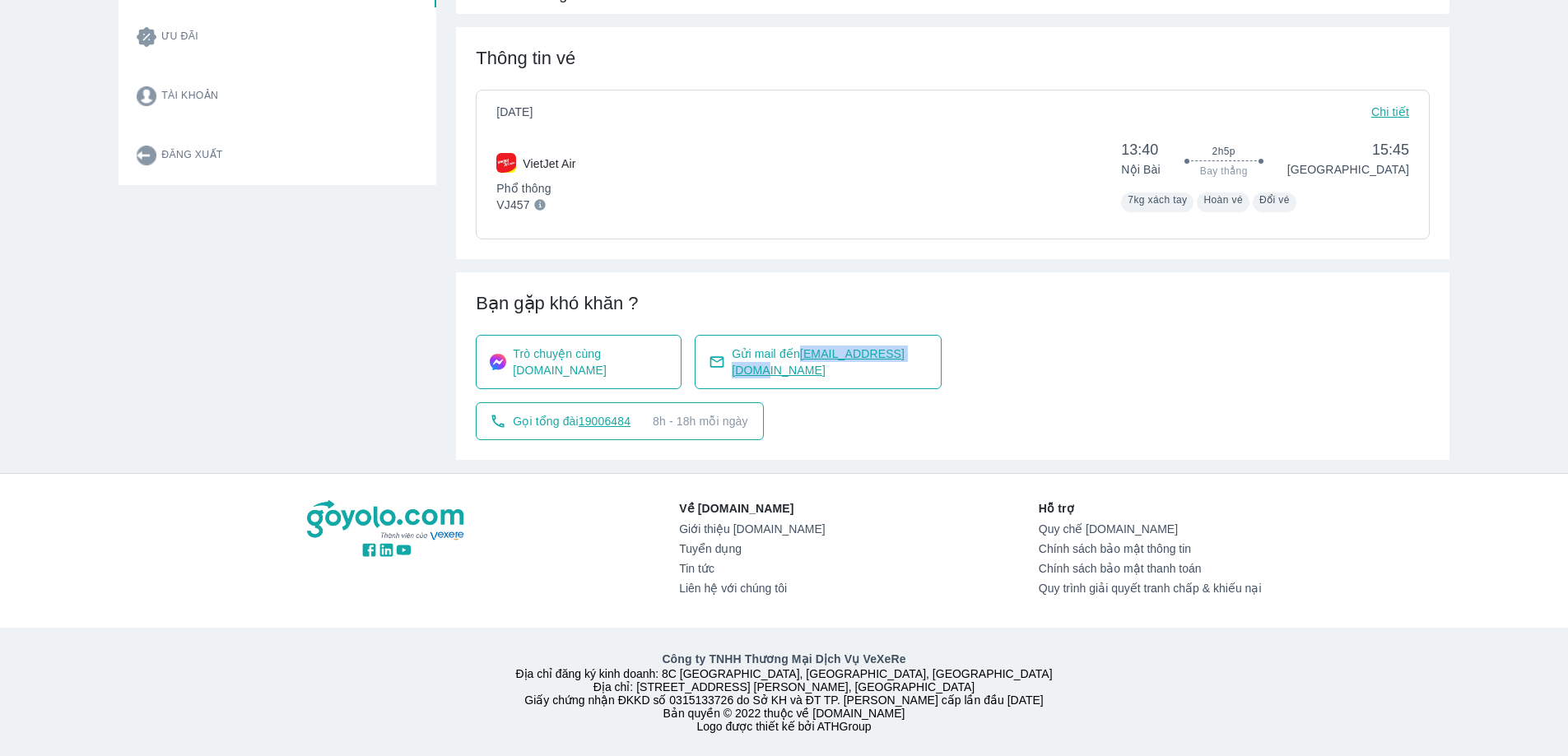
click at [931, 335] on div "Gửi mail đến lienhe.mb@vexere.com" at bounding box center [818, 362] width 247 height 54
copy span "lienhe.mb@vexere.com"
